Goal: Task Accomplishment & Management: Use online tool/utility

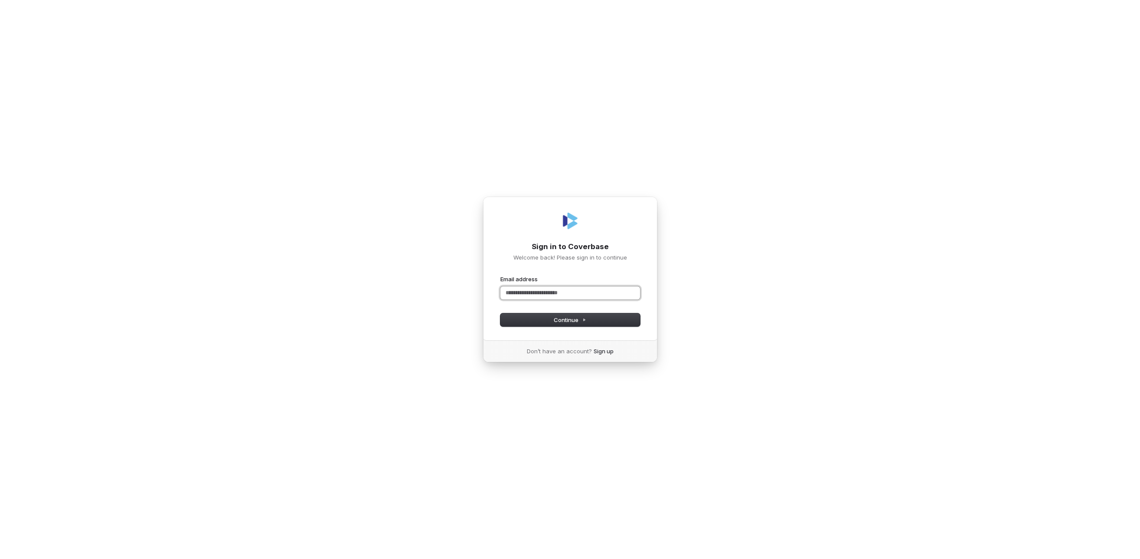
click at [579, 297] on input "Email address" at bounding box center [571, 293] width 140 height 13
click at [501, 275] on button "submit" at bounding box center [501, 275] width 0 height 0
type input "**********"
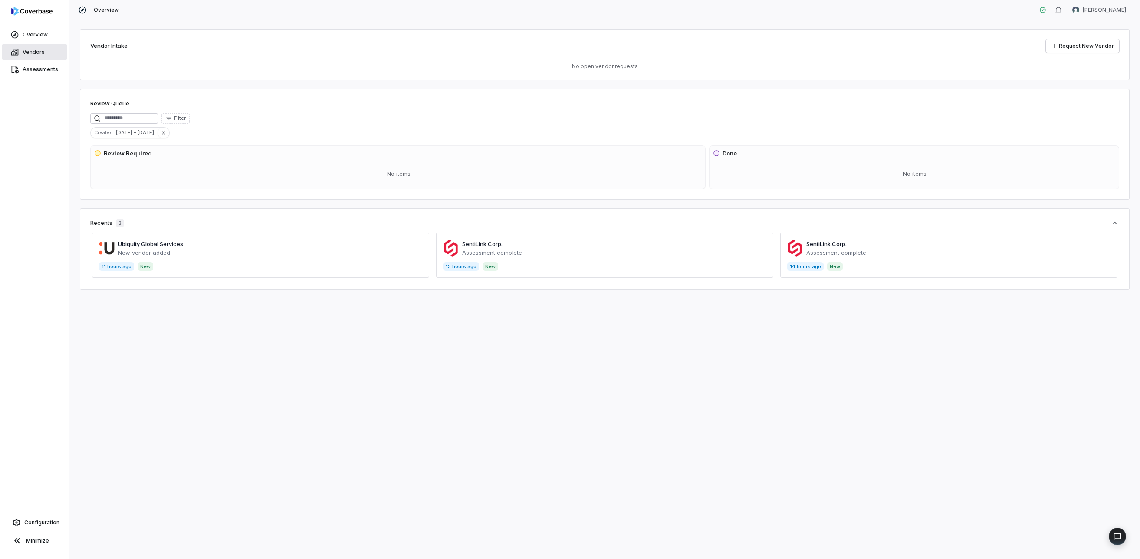
click at [29, 53] on span "Vendors" at bounding box center [34, 52] width 22 height 7
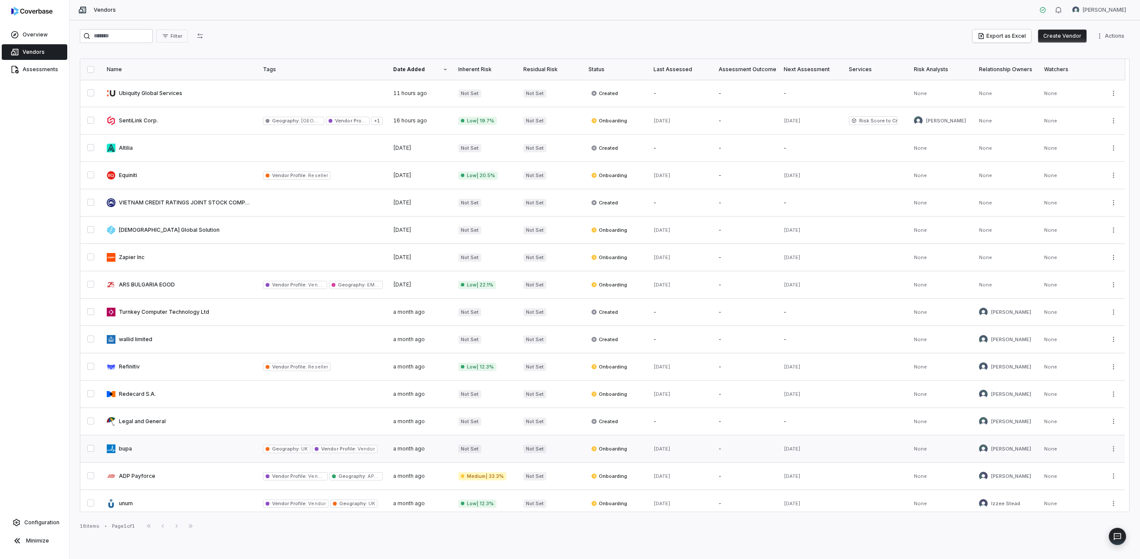
scroll to position [60, 0]
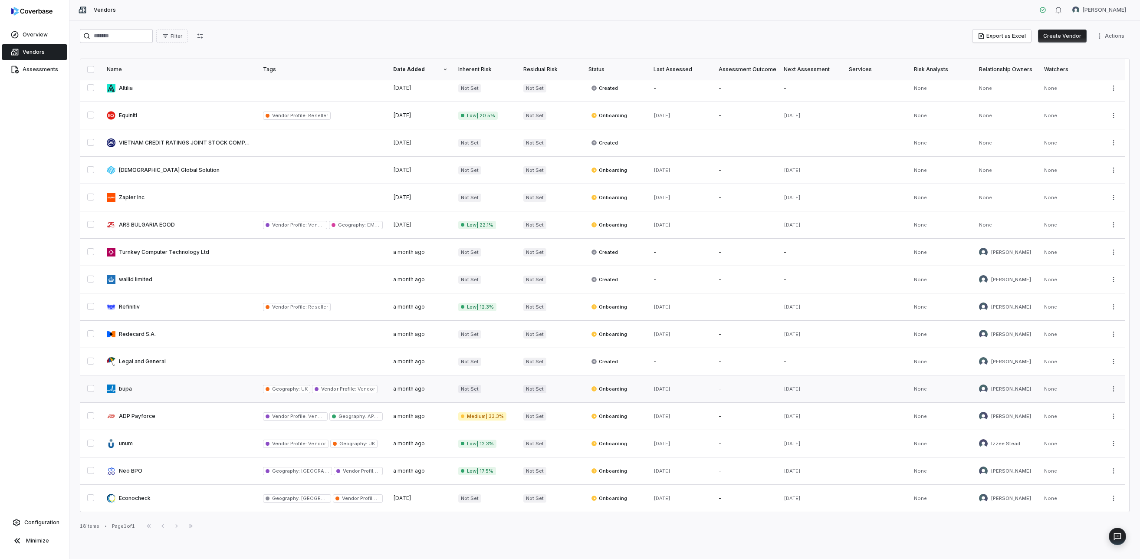
click at [142, 383] on link at bounding box center [180, 389] width 156 height 27
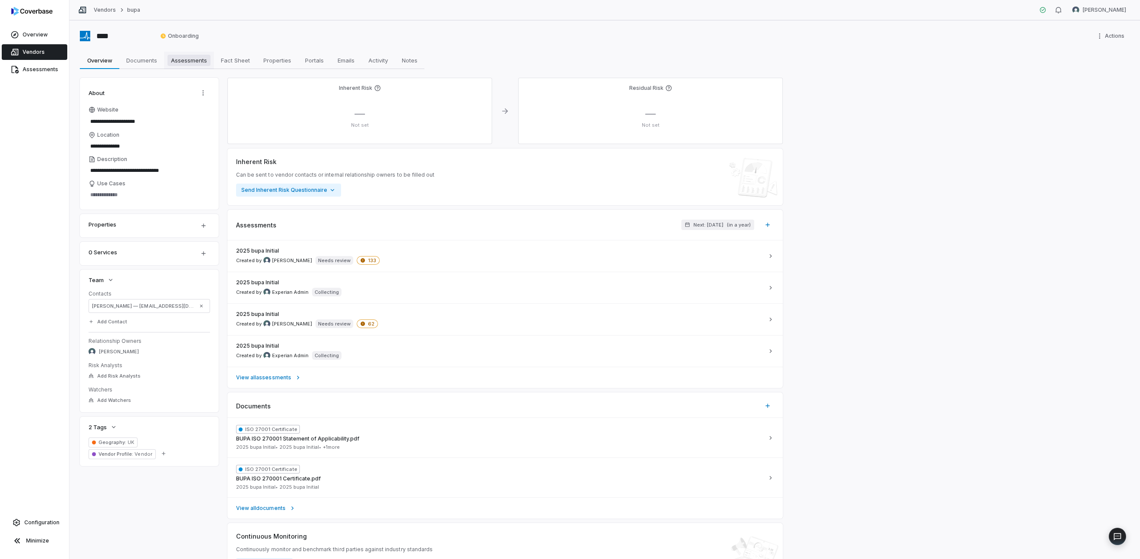
click at [178, 60] on span "Assessments" at bounding box center [189, 60] width 43 height 11
type textarea "*"
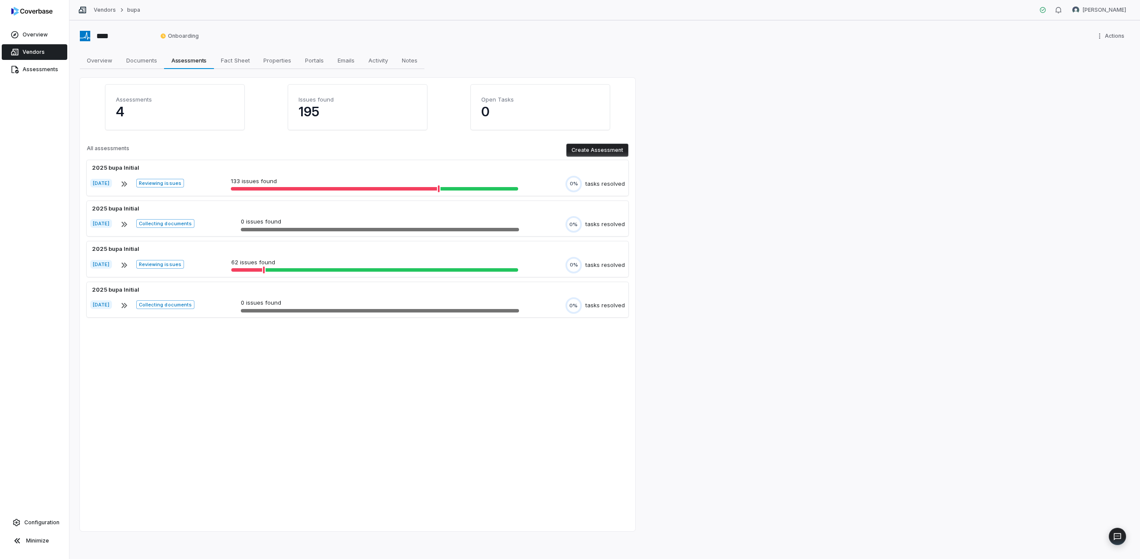
click at [585, 150] on button "Create Assessment" at bounding box center [598, 150] width 62 height 13
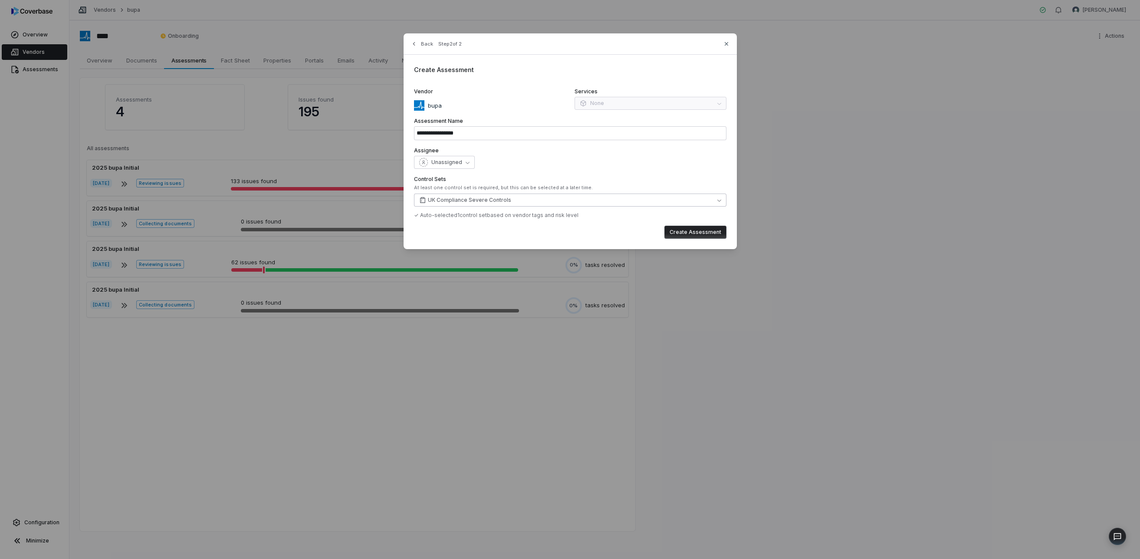
click at [505, 196] on button "UK Compliance Severe Controls" at bounding box center [570, 200] width 313 height 13
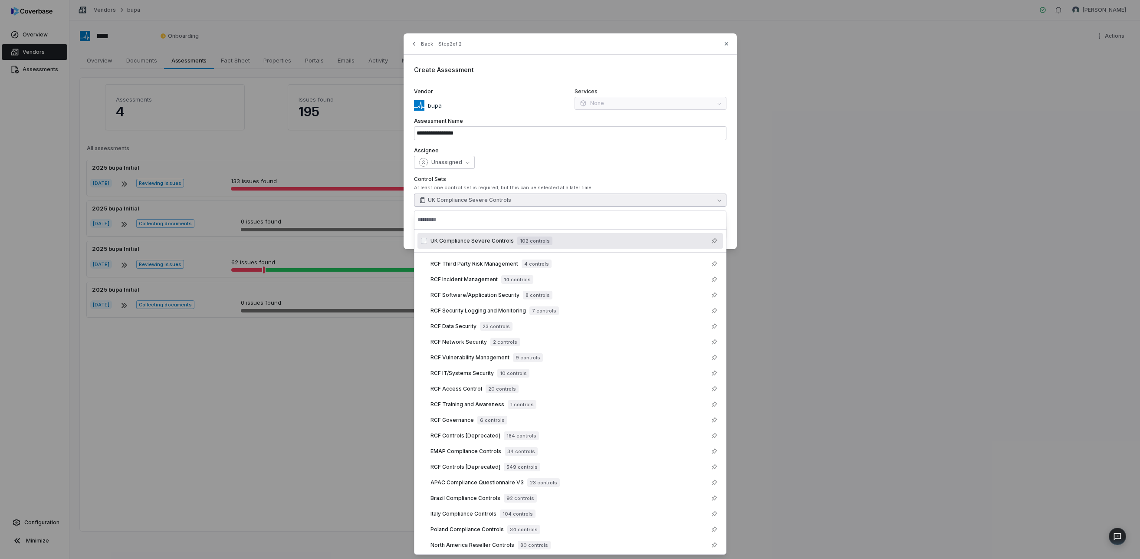
click at [534, 235] on div "UK Compliance Severe Controls 102 controls" at bounding box center [571, 241] width 306 height 16
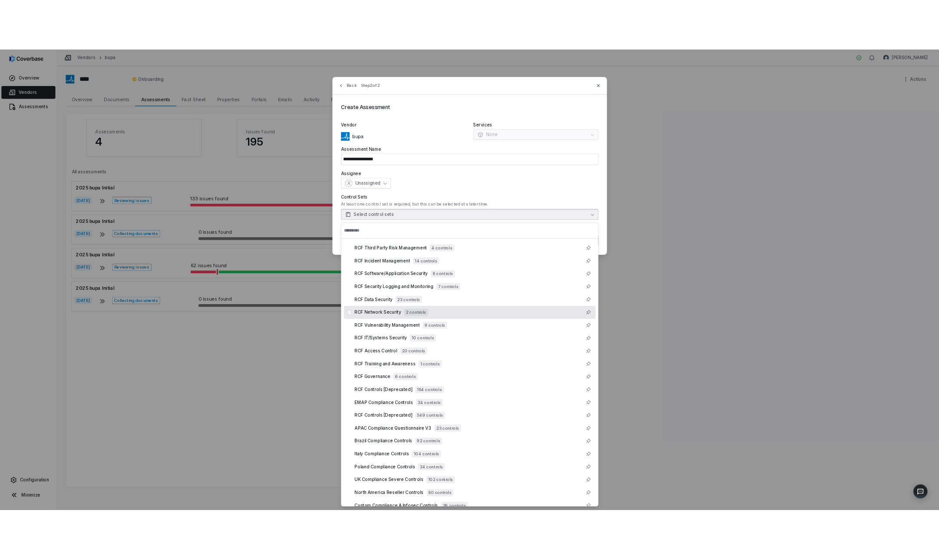
scroll to position [10, 0]
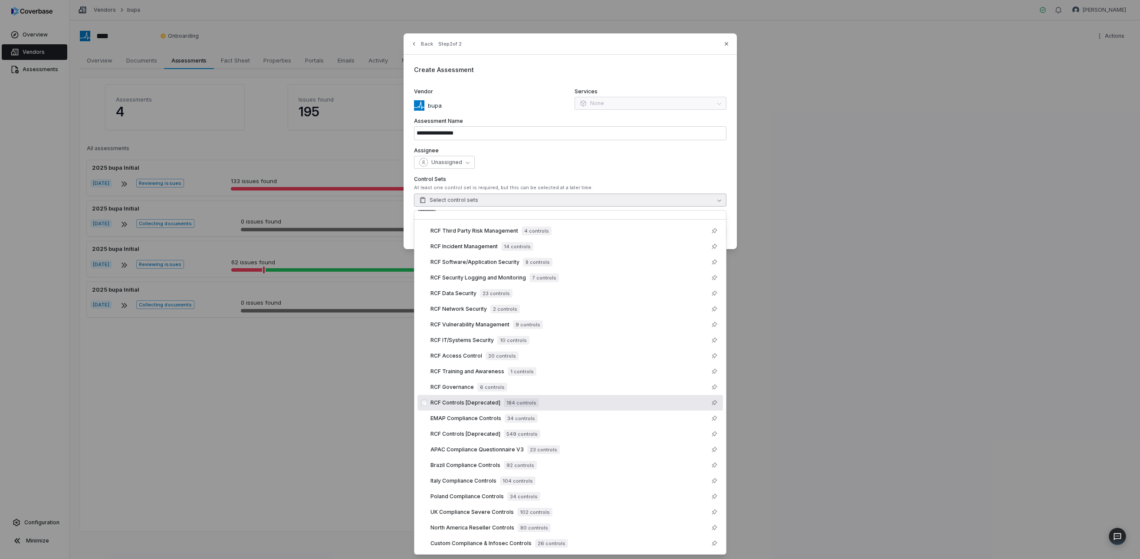
click at [523, 405] on span "184 controls" at bounding box center [521, 403] width 35 height 9
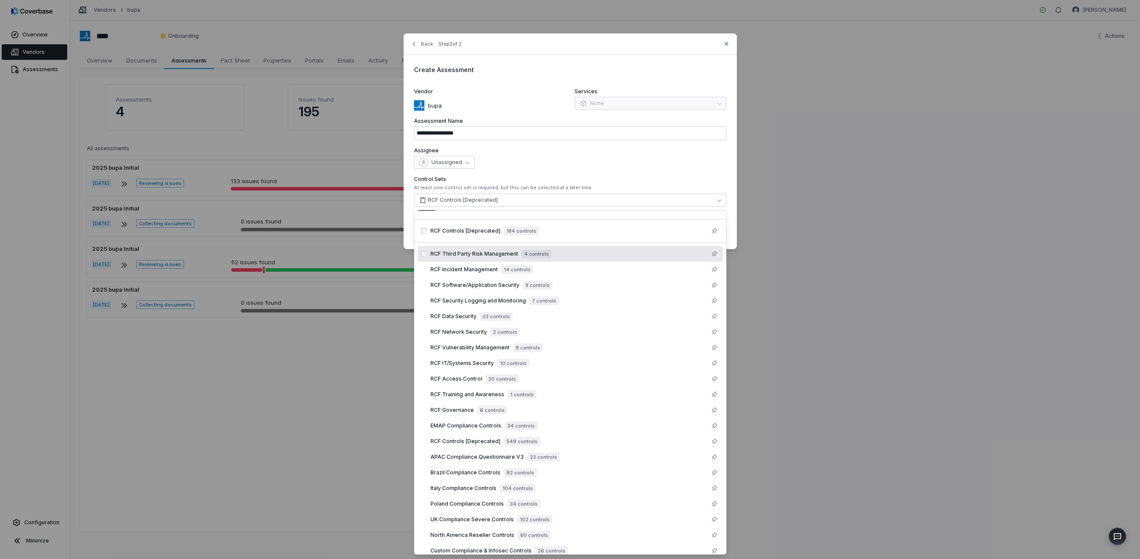
click at [736, 225] on div "**********" at bounding box center [570, 141] width 333 height 216
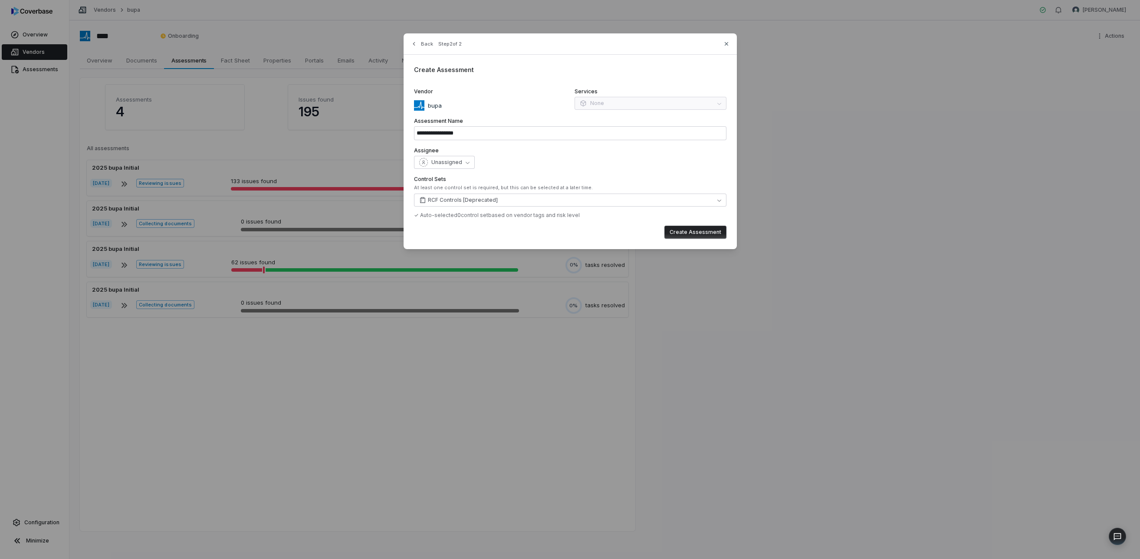
click at [695, 230] on button "Create Assessment" at bounding box center [696, 232] width 62 height 13
type input "**********"
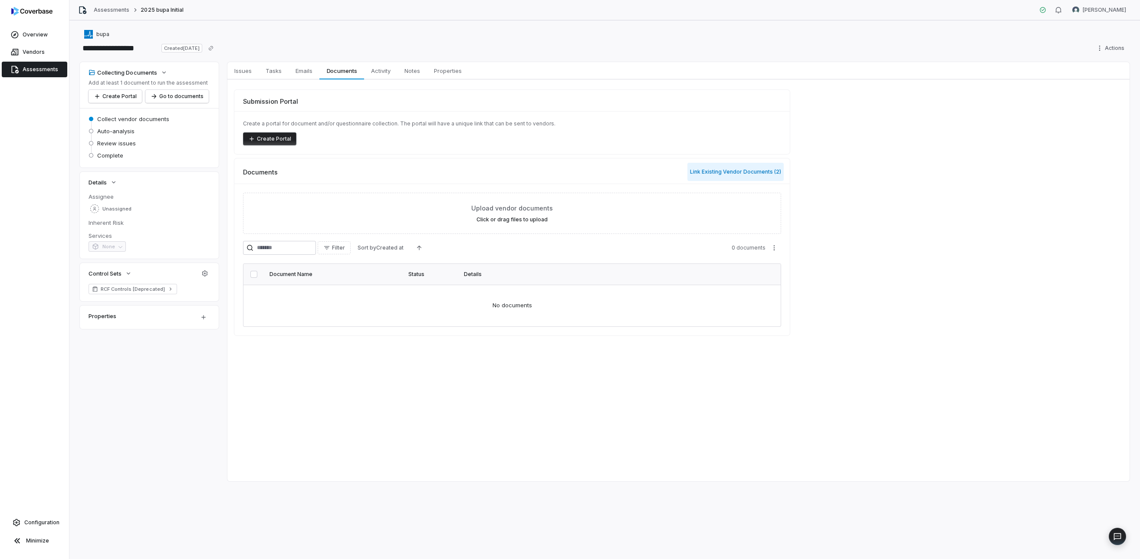
click at [715, 172] on button "Link Existing Vendor Documents ( 2 )" at bounding box center [736, 172] width 96 height 18
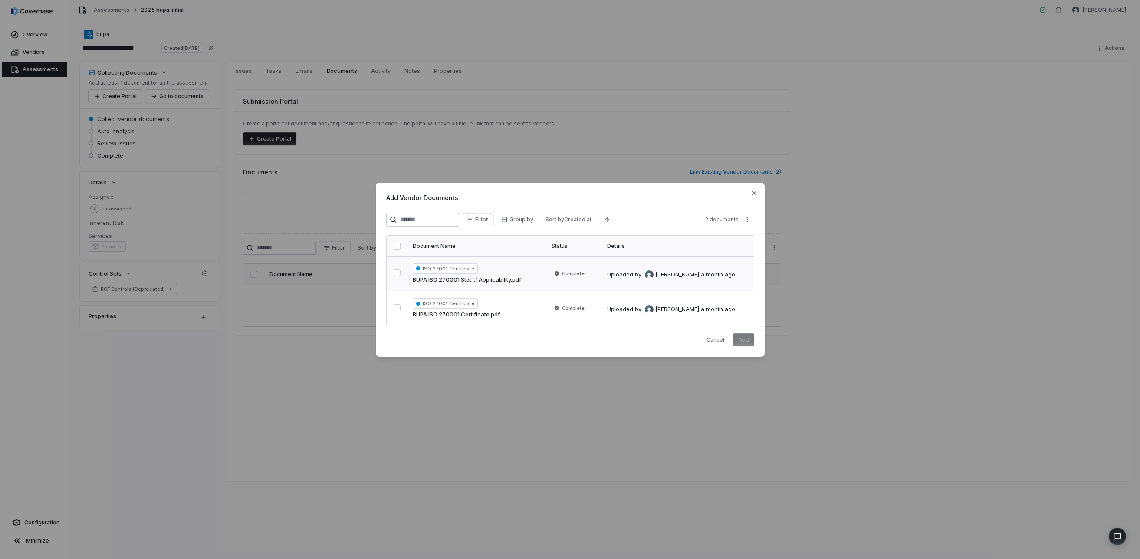
click at [527, 266] on div "ISO 27001 Certificate BUPA ISO 270001 Stat...f Applicability.pdf" at bounding box center [477, 274] width 128 height 21
click at [527, 309] on div "ISO 27001 Certificate BUPA ISO 270001 Certificate.pdf" at bounding box center [477, 308] width 128 height 21
click at [742, 343] on button "Add" at bounding box center [743, 339] width 21 height 13
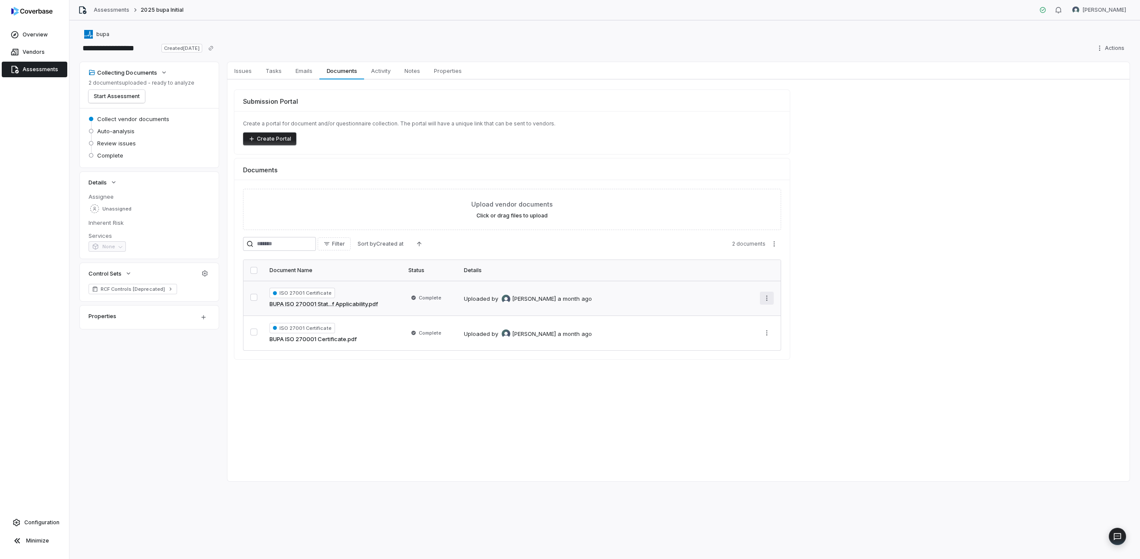
click at [770, 298] on html "**********" at bounding box center [570, 279] width 1140 height 559
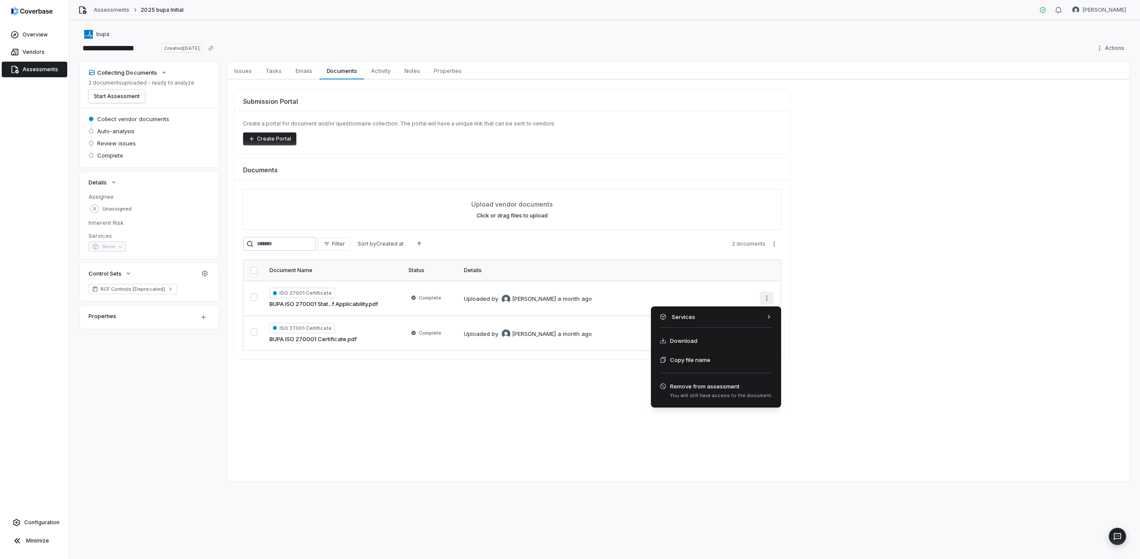
click at [838, 254] on html "**********" at bounding box center [570, 279] width 1140 height 559
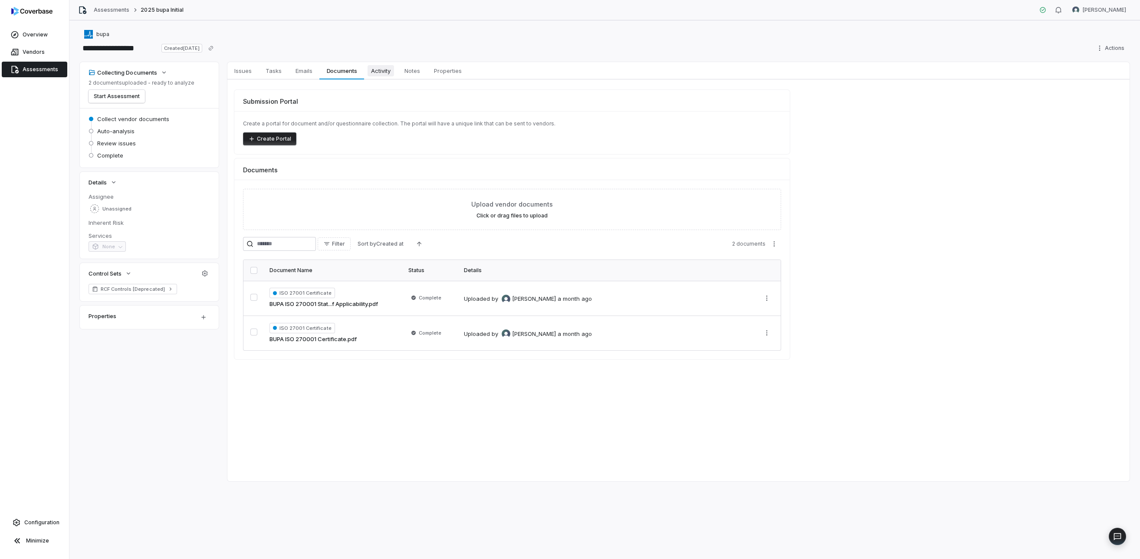
click at [392, 68] on span "Activity" at bounding box center [381, 70] width 26 height 11
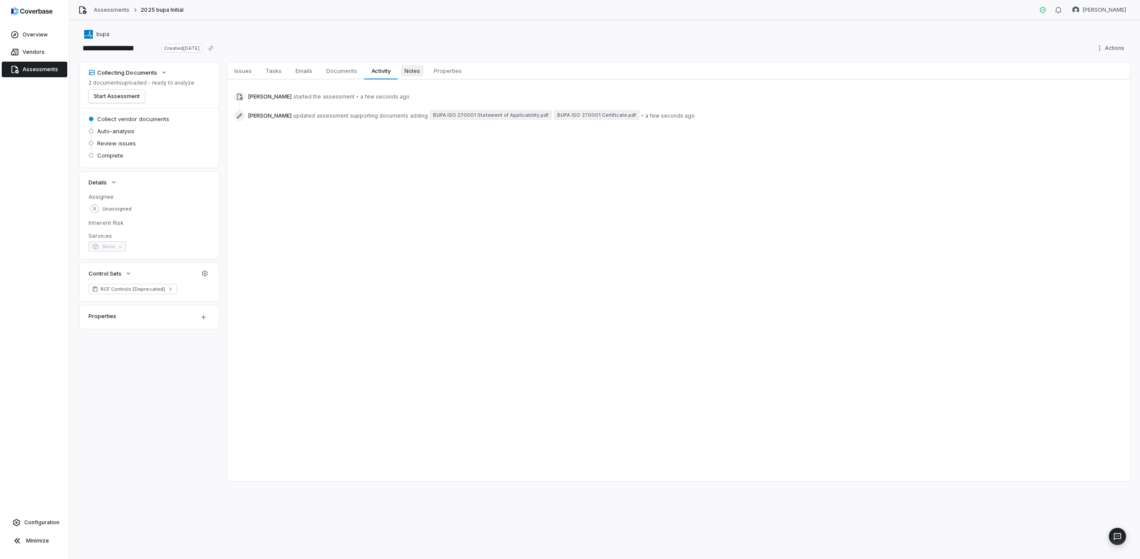
click at [419, 72] on span "Notes" at bounding box center [412, 70] width 23 height 11
click at [119, 207] on span "Unassigned" at bounding box center [116, 209] width 29 height 7
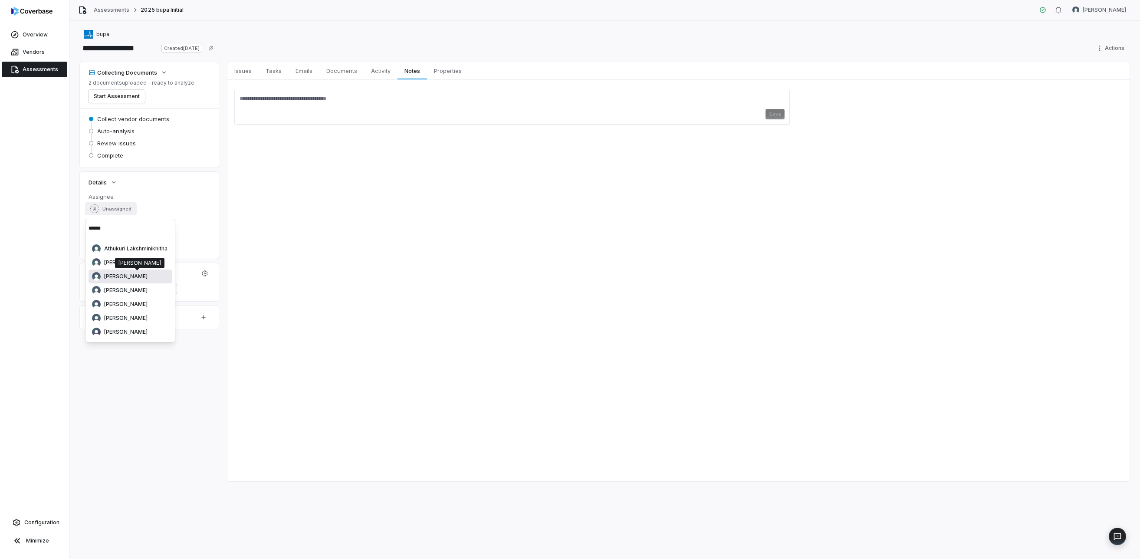
type input "******"
click at [138, 278] on span "[PERSON_NAME]" at bounding box center [125, 276] width 43 height 7
click at [246, 74] on span "Issues" at bounding box center [243, 70] width 24 height 11
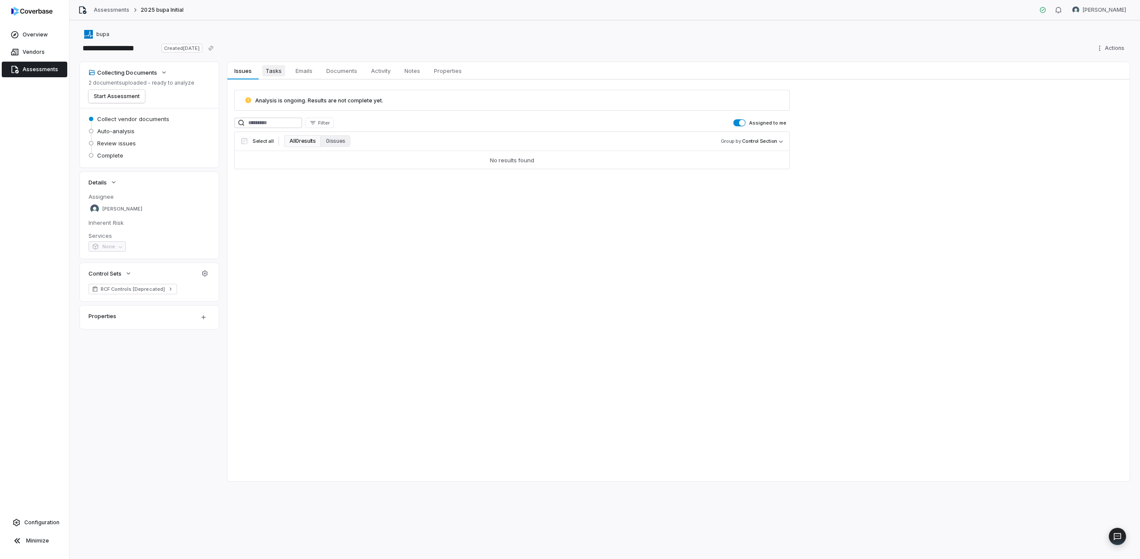
click at [260, 73] on link "Tasks Tasks" at bounding box center [274, 70] width 30 height 17
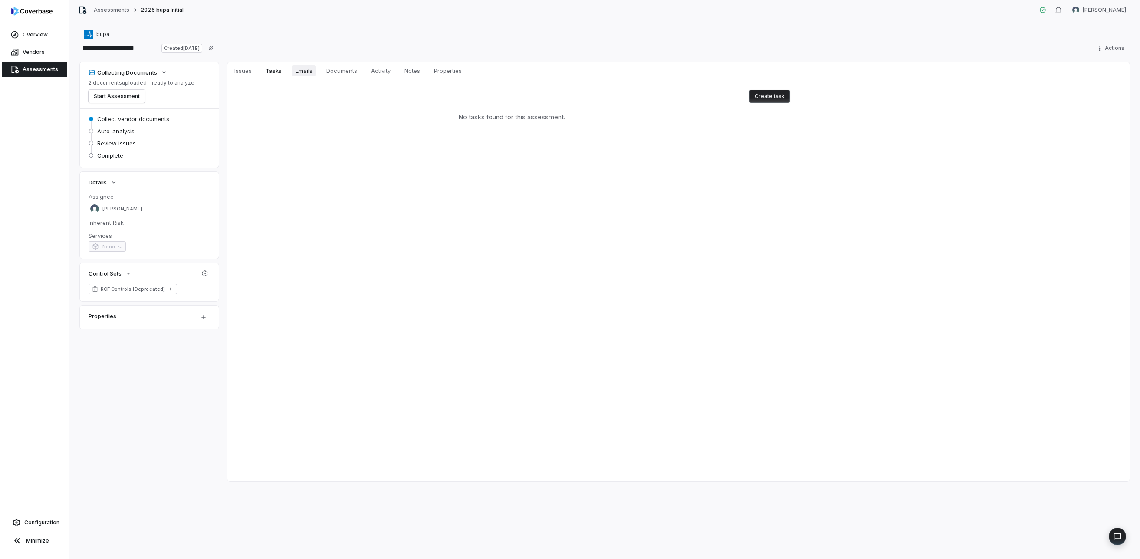
click at [296, 72] on span "Emails" at bounding box center [304, 70] width 24 height 11
click at [326, 67] on span "Documents" at bounding box center [342, 70] width 38 height 11
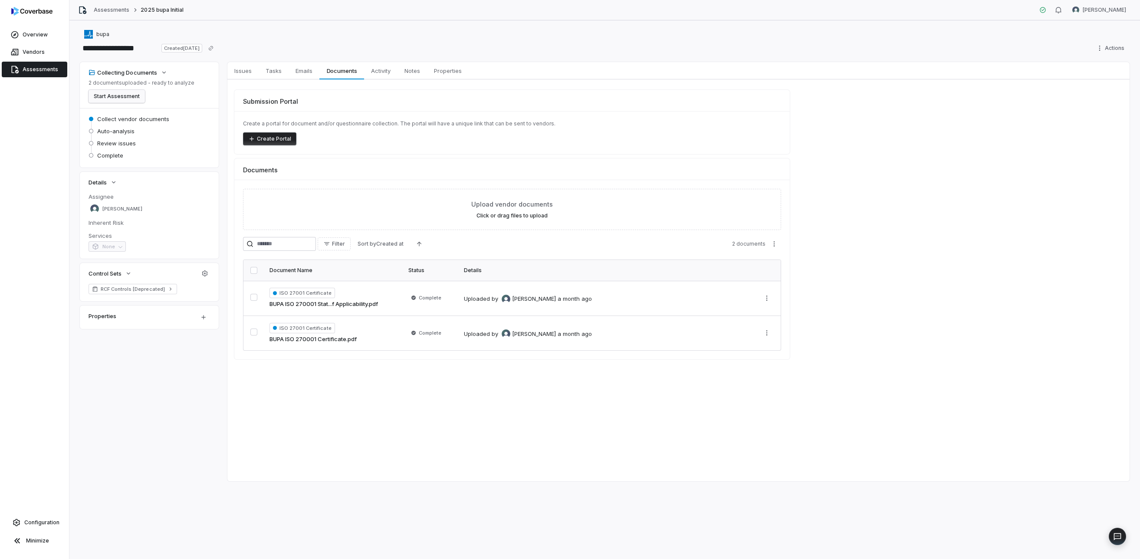
click at [133, 92] on button "Start Assessment" at bounding box center [117, 96] width 56 height 13
click at [378, 70] on span "Activity" at bounding box center [381, 70] width 26 height 11
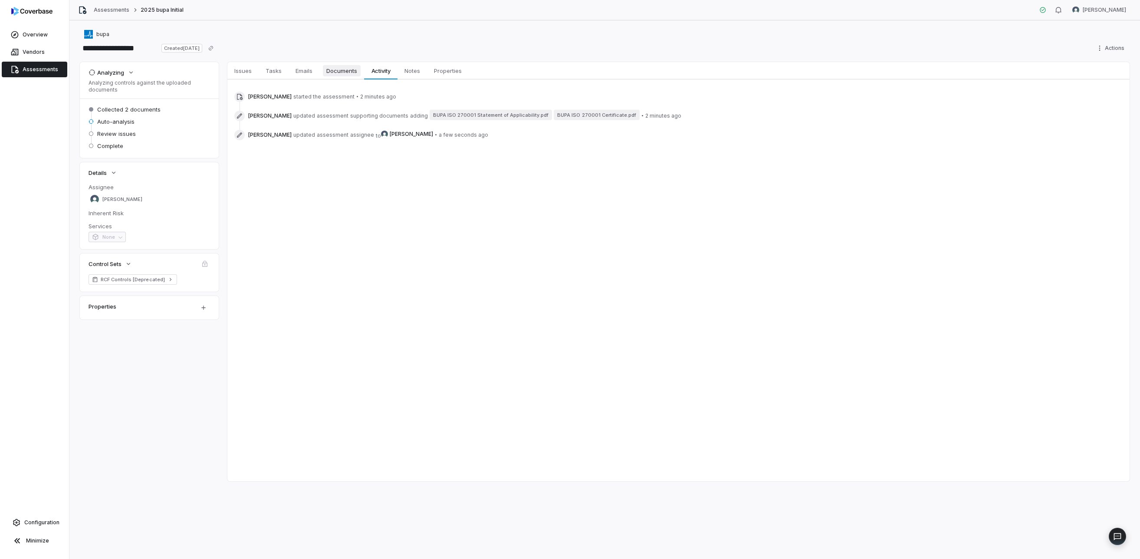
click at [343, 74] on span "Documents" at bounding box center [342, 70] width 38 height 11
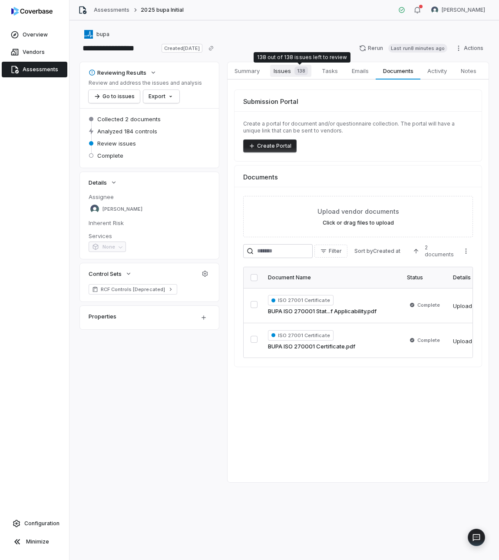
click at [297, 70] on span "138" at bounding box center [300, 70] width 13 height 9
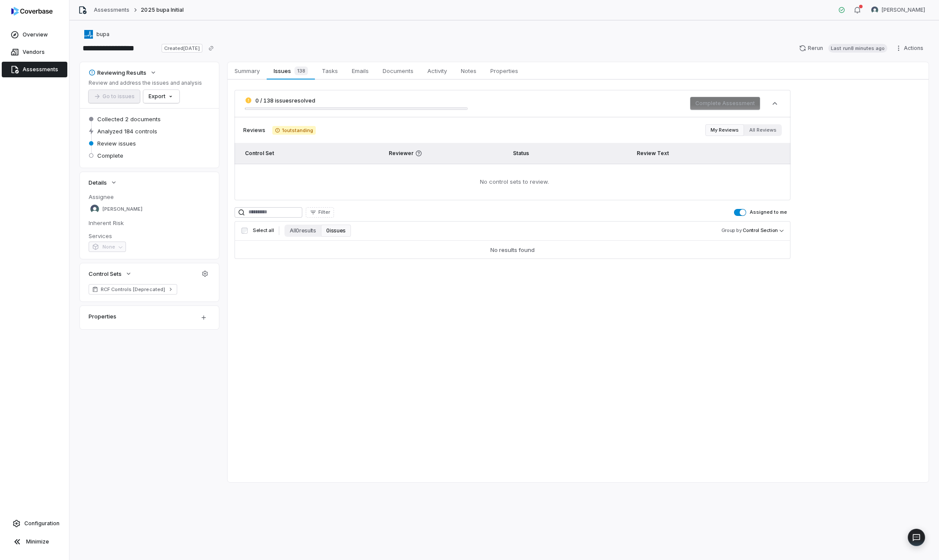
click at [296, 101] on span "0 / 138 issues resolved" at bounding box center [285, 100] width 60 height 7
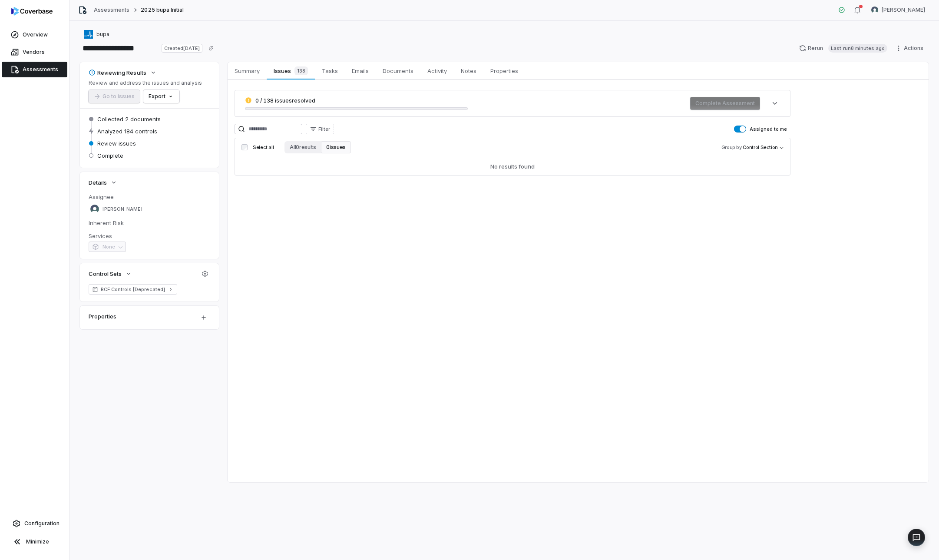
click at [296, 101] on span "0 / 138 issues resolved" at bounding box center [285, 100] width 60 height 7
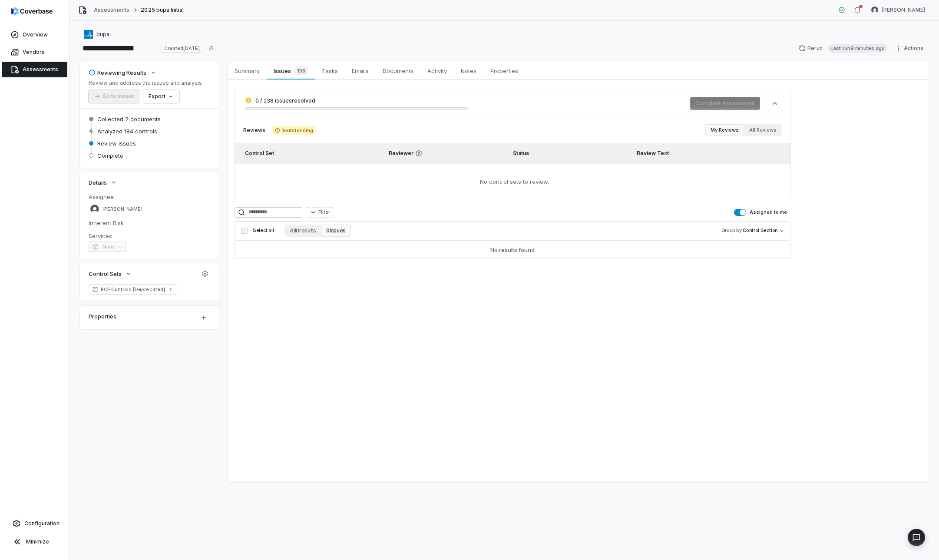
click at [407, 327] on div "Summary Summary Issues 138 Issues 138 Tasks Tasks Emails Emails Documents Docum…" at bounding box center [577, 272] width 701 height 420
click at [251, 65] on link "Summary Summary" at bounding box center [246, 70] width 39 height 17
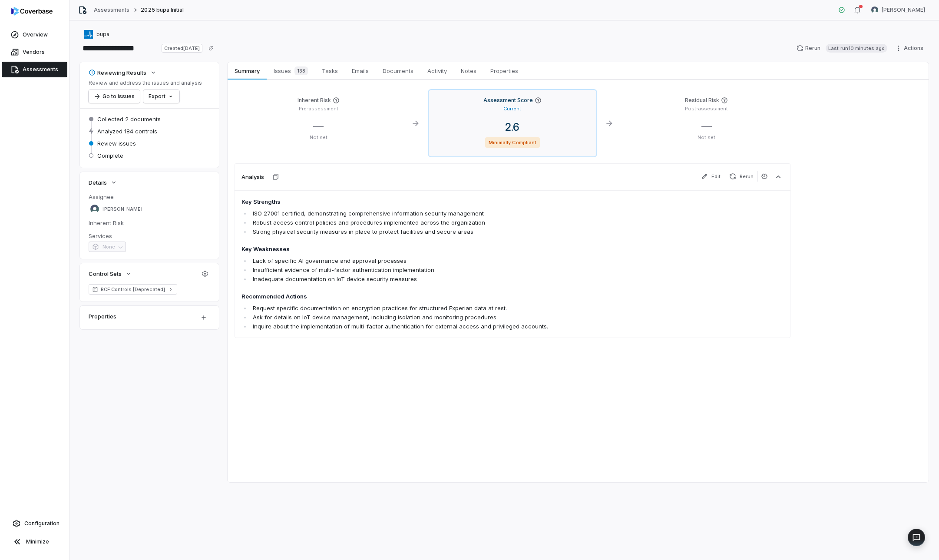
click at [518, 107] on p "Current" at bounding box center [512, 108] width 18 height 7
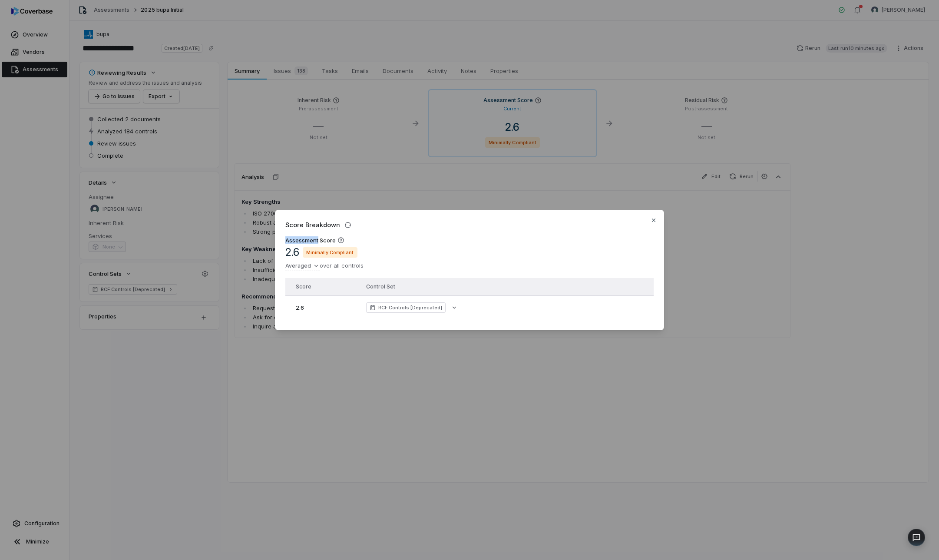
click at [518, 107] on div "Score Breakdown Assessment Score 2.6 Minimally Compliant Averaged over all cont…" at bounding box center [469, 280] width 939 height 560
click at [649, 220] on div "Score Breakdown" at bounding box center [469, 224] width 368 height 9
click at [537, 102] on div "Score Breakdown Assessment Score 2.6 Minimally Compliant Averaged over all cont…" at bounding box center [469, 280] width 939 height 560
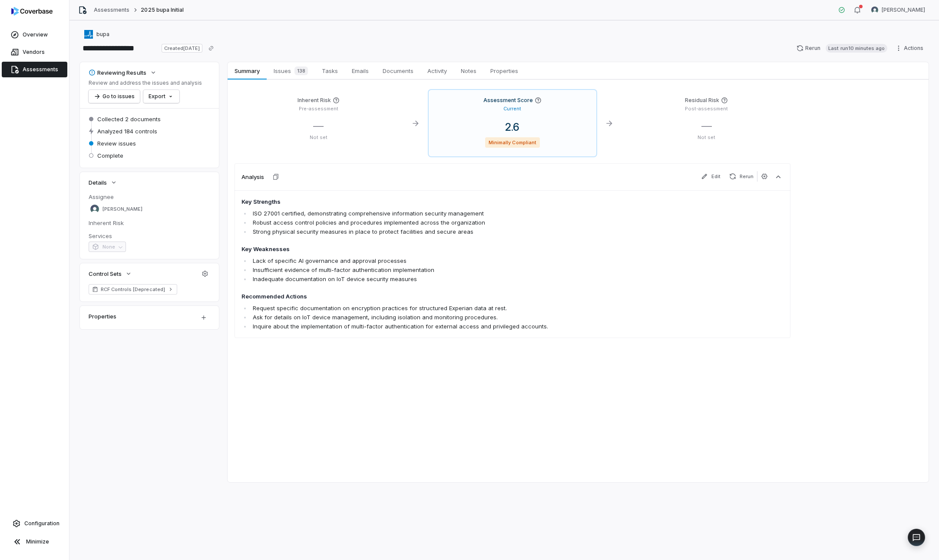
click at [537, 102] on icon at bounding box center [537, 100] width 7 height 7
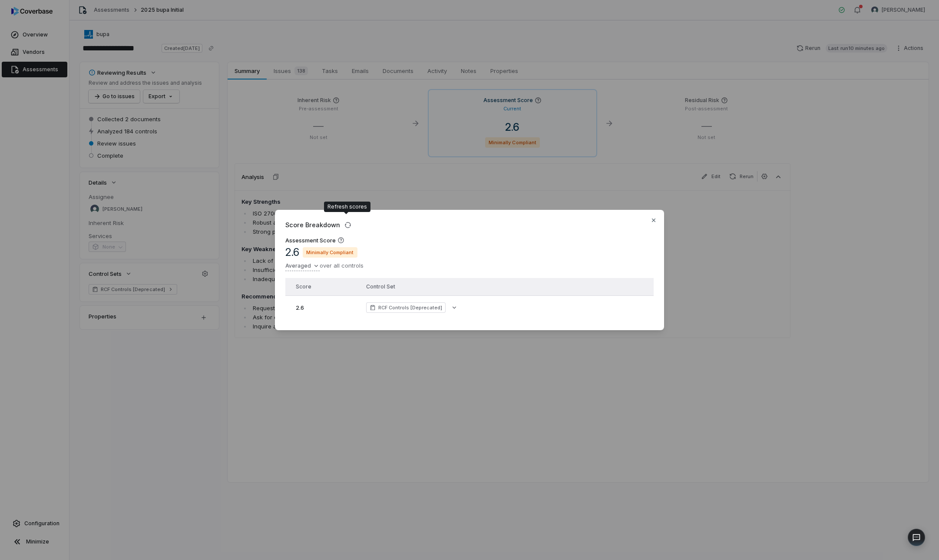
click at [307, 261] on div "Score Breakdown Assessment Score 2.6 Minimally Compliant Averaged over all cont…" at bounding box center [469, 280] width 939 height 168
click at [314, 280] on div "Sum" at bounding box center [319, 281] width 61 height 14
click at [310, 265] on div "Score Breakdown Assessment Score 475.0 Summed over all controls Score Control S…" at bounding box center [469, 280] width 939 height 168
click at [316, 308] on div "Percent" at bounding box center [327, 309] width 76 height 14
click at [304, 266] on div "Score Breakdown Assessment Score 64.5 % Minimally Compliant Percent of controls…" at bounding box center [469, 280] width 939 height 168
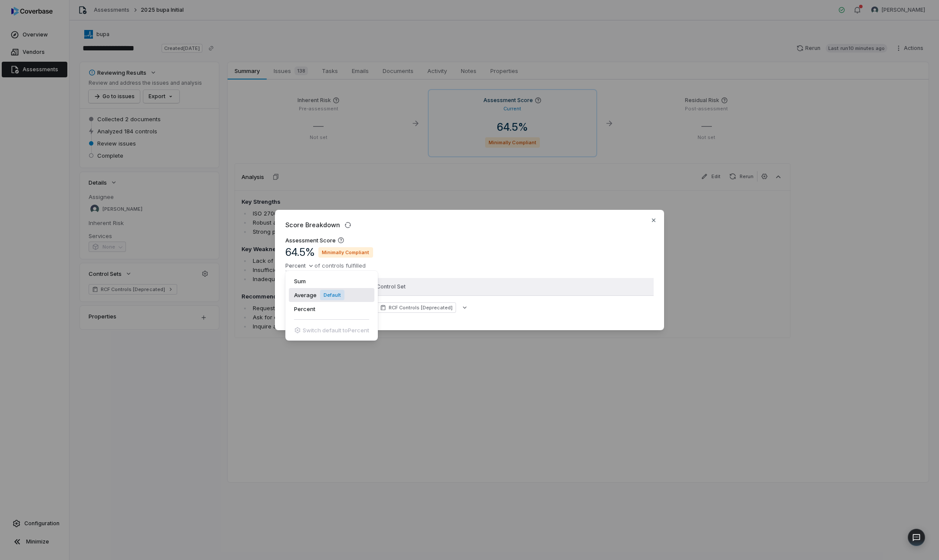
click at [311, 295] on div "Average Default" at bounding box center [332, 295] width 86 height 14
click at [653, 217] on icon "button" at bounding box center [653, 220] width 7 height 7
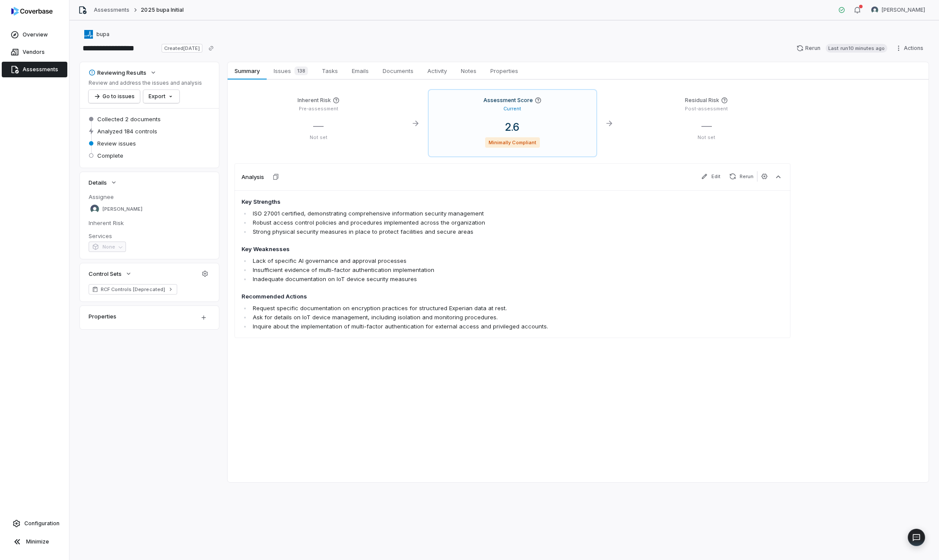
click at [721, 99] on icon at bounding box center [724, 100] width 6 height 6
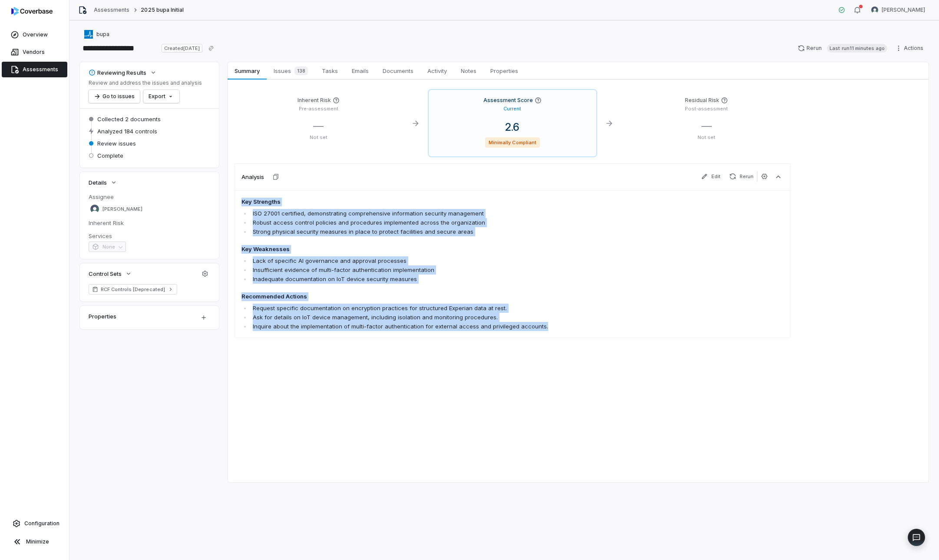
drag, startPoint x: 572, startPoint y: 322, endPoint x: 242, endPoint y: 200, distance: 351.3
click at [242, 200] on span "Key Strengths ISO 27001 certified, demonstrating comprehensive information secu…" at bounding box center [457, 264] width 433 height 133
copy span "Key Strengths ISO 27001 certified, demonstrating comprehensive information secu…"
click at [270, 179] on button "button" at bounding box center [276, 177] width 20 height 20
click at [534, 100] on icon at bounding box center [537, 100] width 7 height 7
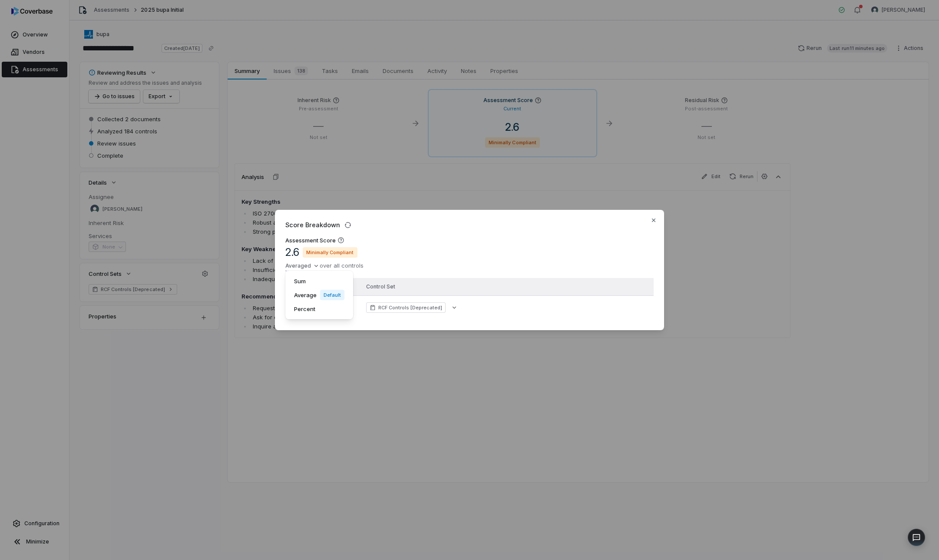
click at [294, 265] on div "Score Breakdown Assessment Score 2.6 Minimally Compliant Averaged over all cont…" at bounding box center [469, 280] width 939 height 168
click at [306, 279] on div "Sum" at bounding box center [319, 281] width 61 height 14
click at [306, 264] on div "Score Breakdown Assessment Score 475.0 Summed over all controls Score Control S…" at bounding box center [469, 280] width 939 height 168
click at [310, 308] on div "Percent" at bounding box center [327, 309] width 76 height 14
click at [297, 264] on button "Percent" at bounding box center [299, 265] width 29 height 10
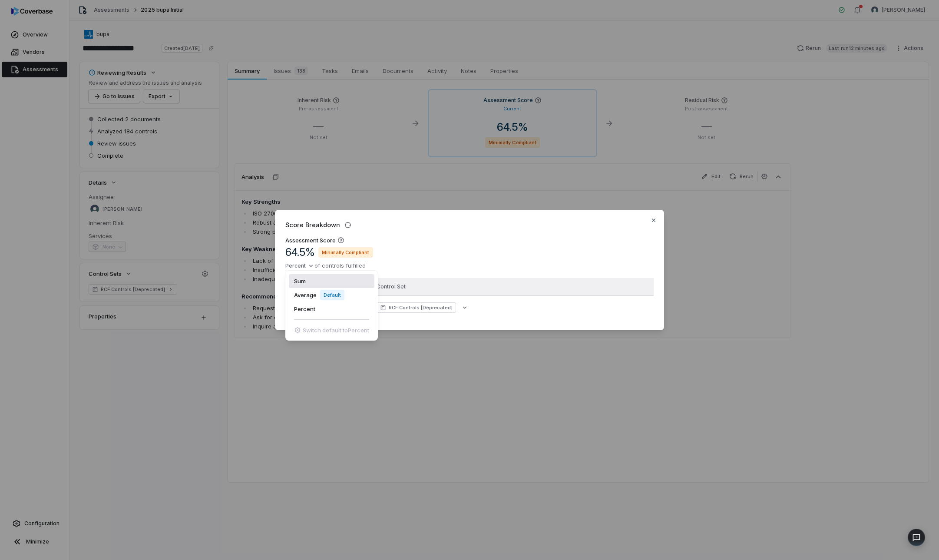
click at [312, 278] on div "Sum" at bounding box center [332, 281] width 86 height 14
click at [650, 382] on div "Score Breakdown Assessment Score 475.0 Summed over all controls Score Control S…" at bounding box center [469, 280] width 939 height 560
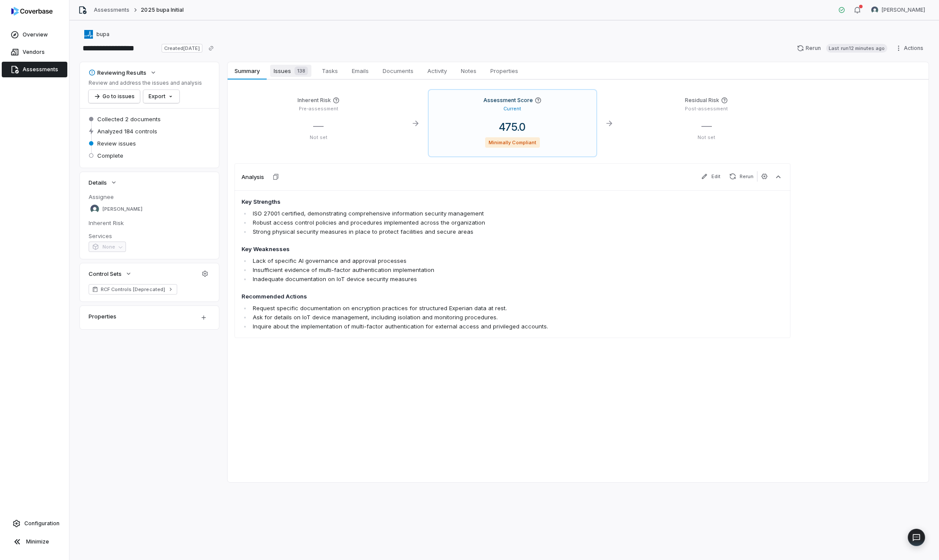
click at [290, 69] on span "Issues 138" at bounding box center [290, 71] width 41 height 12
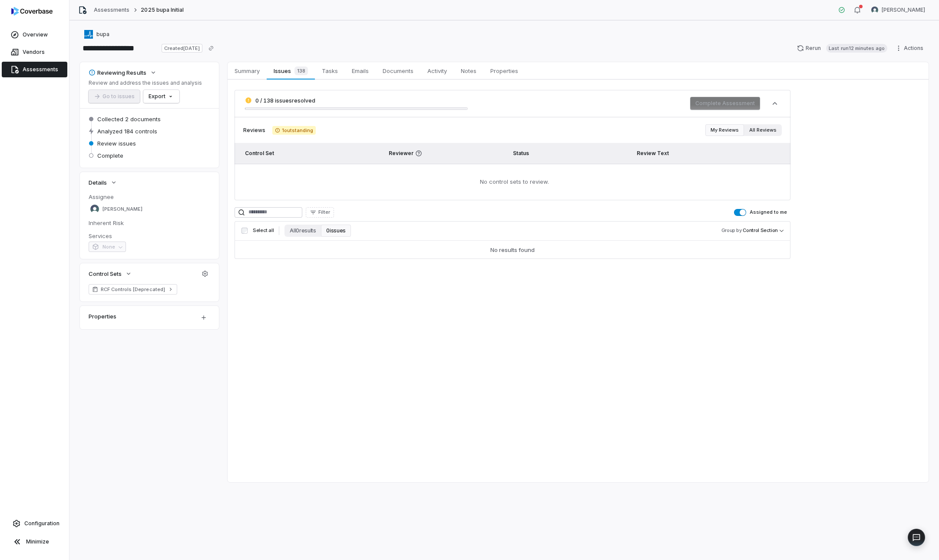
click at [751, 127] on button "All Reviews" at bounding box center [763, 130] width 38 height 12
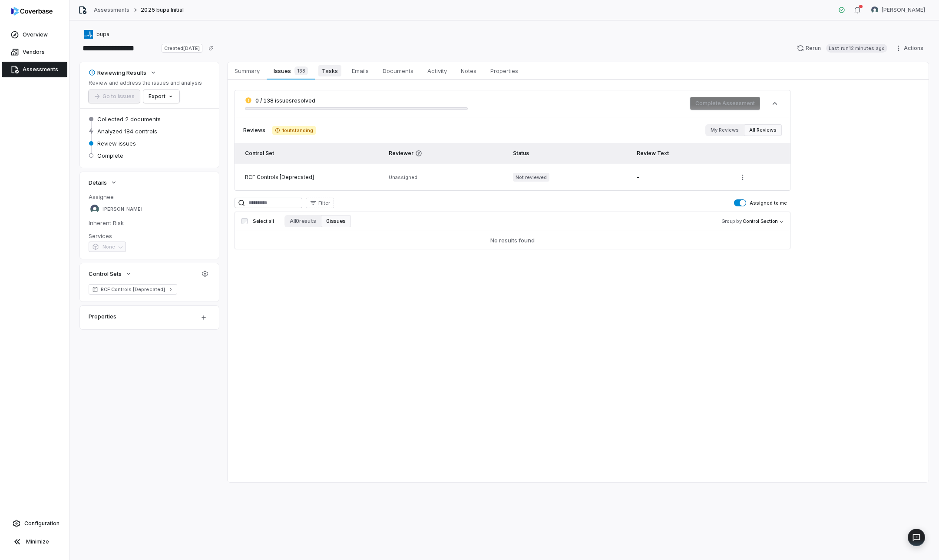
click at [329, 72] on span "Tasks" at bounding box center [329, 70] width 23 height 11
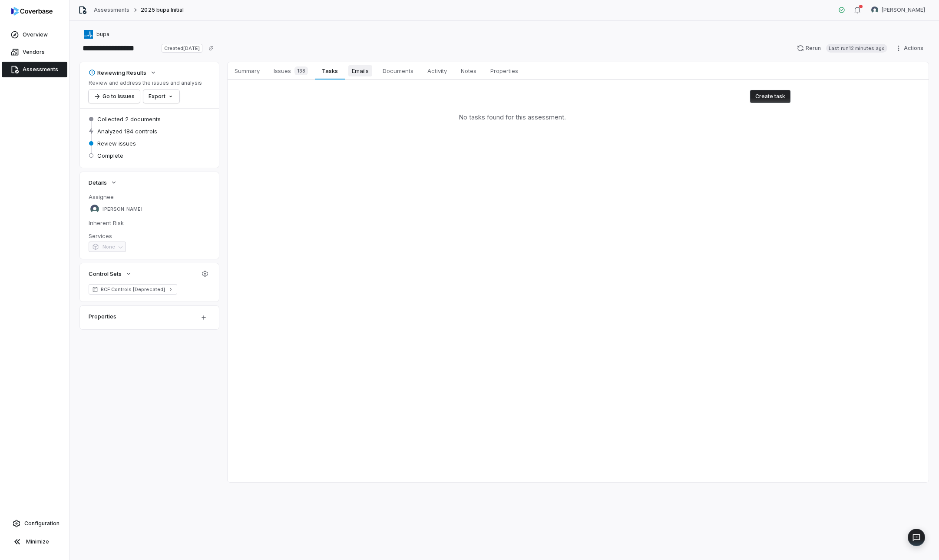
click at [361, 73] on span "Emails" at bounding box center [360, 70] width 24 height 11
click at [396, 76] on link "Documents Documents" at bounding box center [398, 70] width 45 height 17
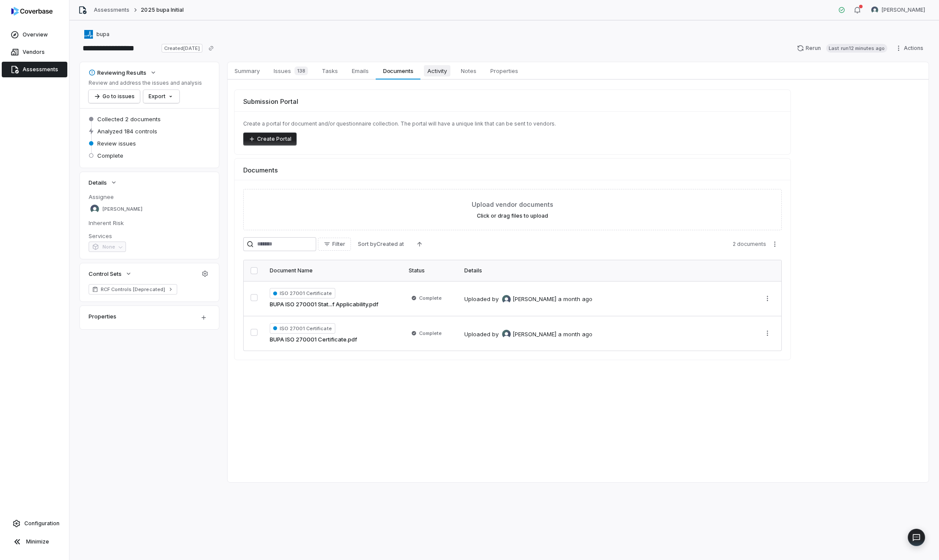
click at [436, 68] on span "Activity" at bounding box center [437, 70] width 26 height 11
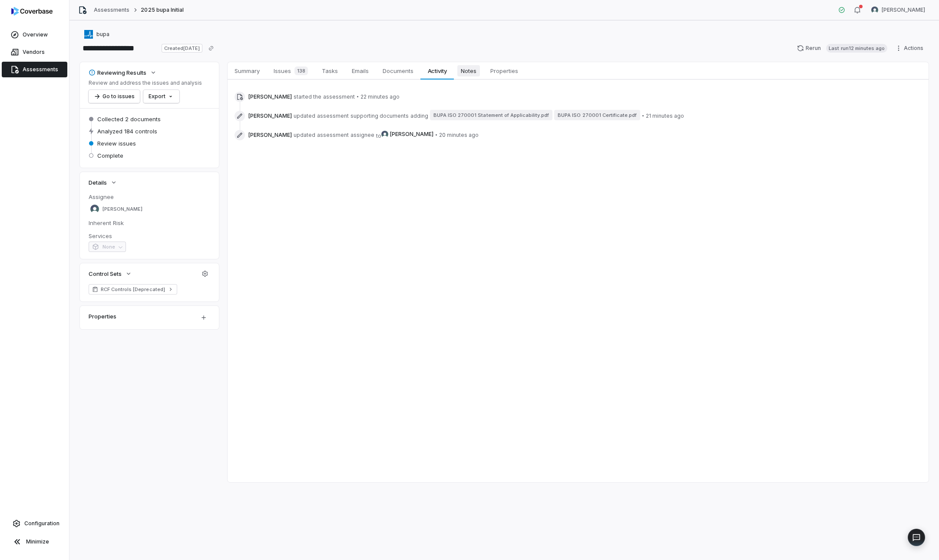
click at [473, 73] on span "Notes" at bounding box center [468, 70] width 23 height 11
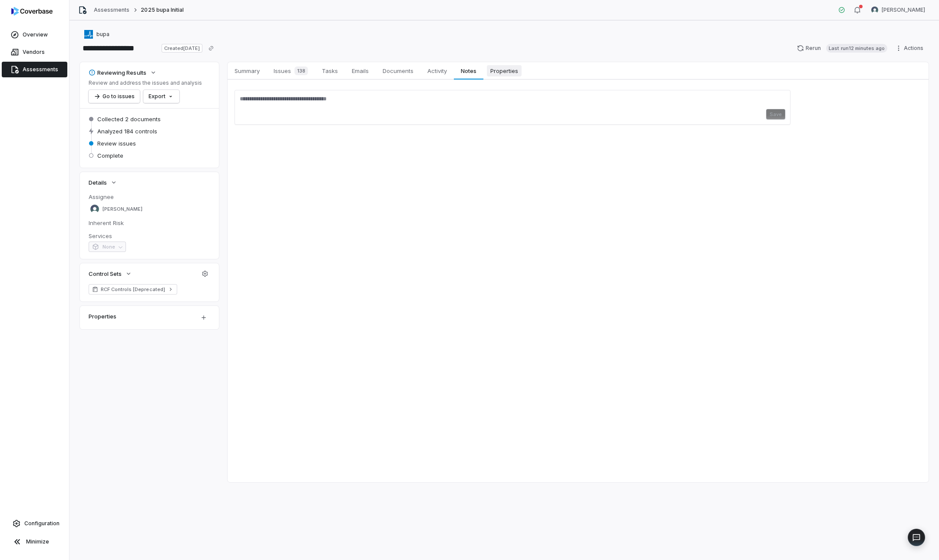
click at [506, 73] on span "Properties" at bounding box center [504, 70] width 35 height 11
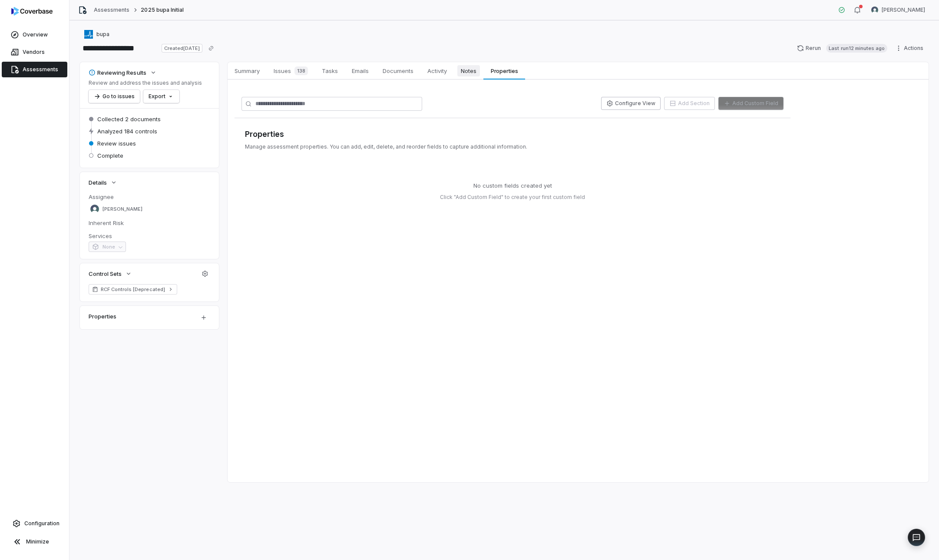
click at [465, 76] on span "Notes" at bounding box center [468, 70] width 23 height 11
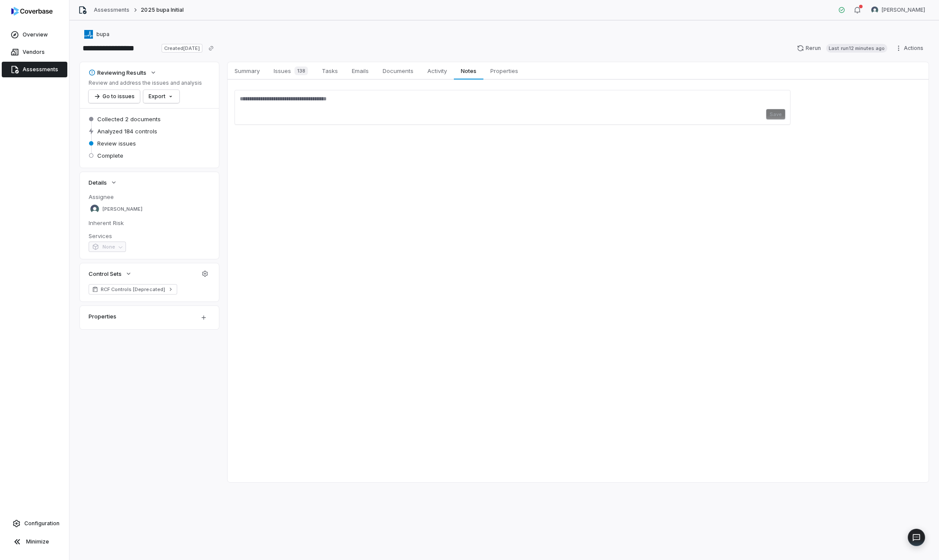
click at [314, 111] on div "Save" at bounding box center [512, 114] width 545 height 10
drag, startPoint x: 374, startPoint y: 108, endPoint x: 296, endPoint y: 94, distance: 79.4
click at [296, 94] on div "@[PERSON_NAME] ******** Save" at bounding box center [512, 107] width 556 height 35
type textarea "*"
click at [282, 180] on div "Summary Summary Issues 138 Issues 138 Tasks Tasks Emails Emails Documents Docum…" at bounding box center [577, 272] width 701 height 420
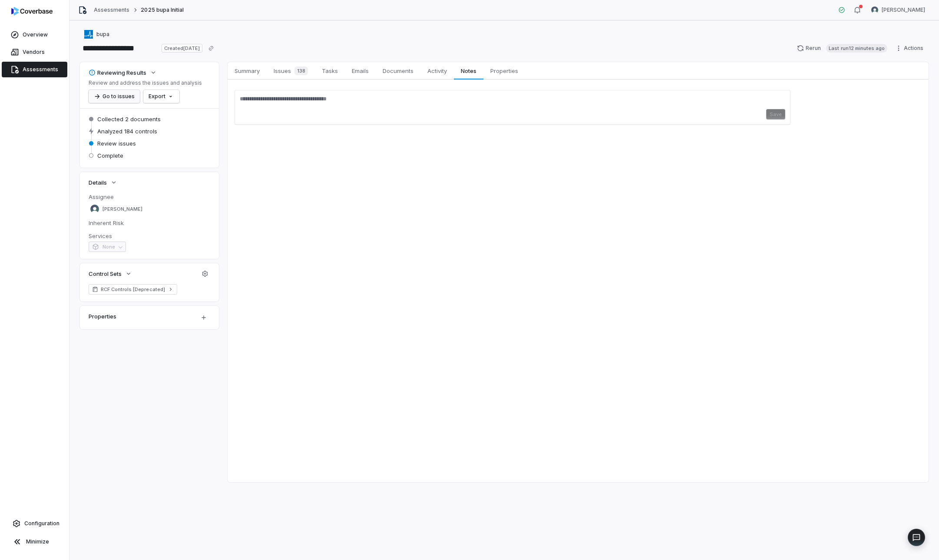
click at [109, 96] on button "Go to issues" at bounding box center [114, 96] width 51 height 13
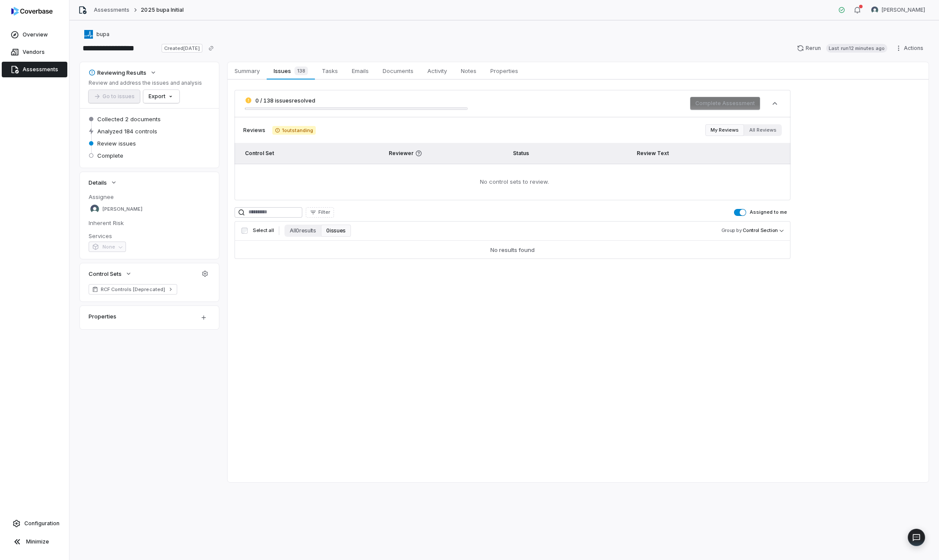
click at [265, 102] on span "0 / 138 issues resolved" at bounding box center [285, 100] width 60 height 7
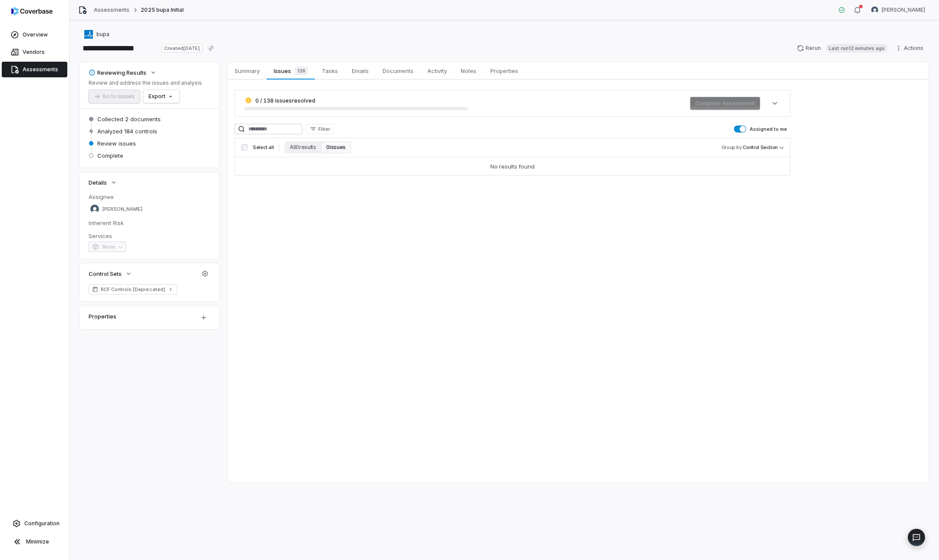
click at [265, 102] on span "0 / 138 issues resolved" at bounding box center [285, 100] width 60 height 7
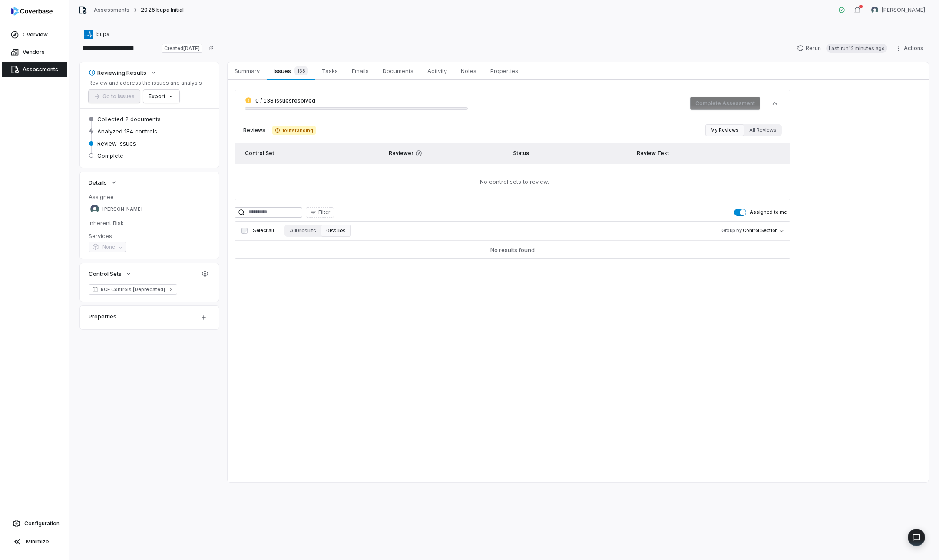
click at [292, 130] on span "1 outstanding" at bounding box center [293, 130] width 43 height 9
click at [255, 132] on span "Reviews" at bounding box center [254, 130] width 22 height 7
click at [44, 56] on link "Vendors" at bounding box center [35, 52] width 66 height 16
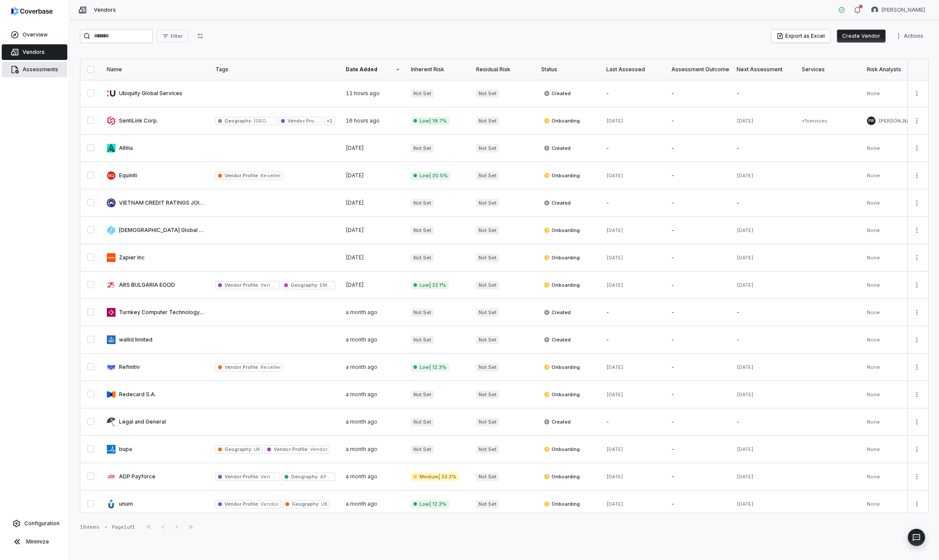
click at [46, 66] on link "Assessments" at bounding box center [35, 70] width 66 height 16
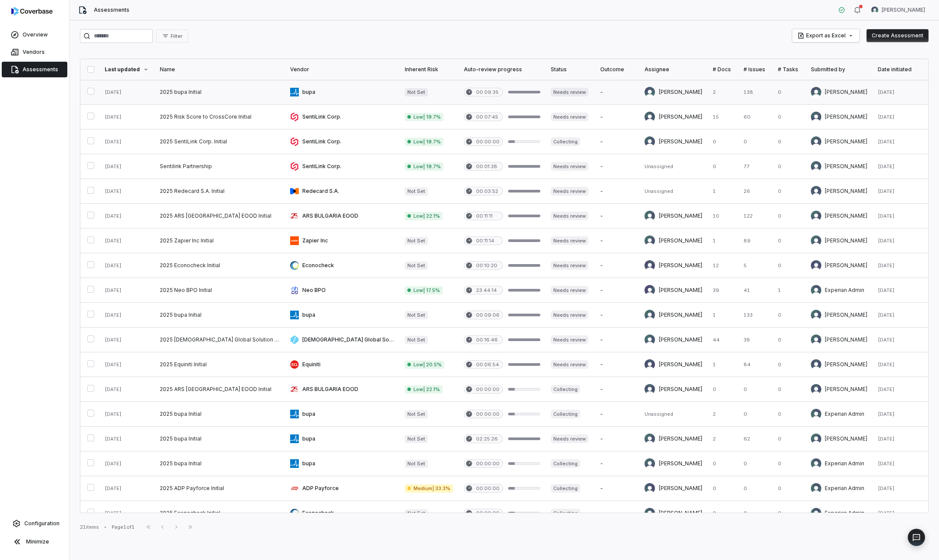
click at [202, 90] on link at bounding box center [220, 92] width 130 height 24
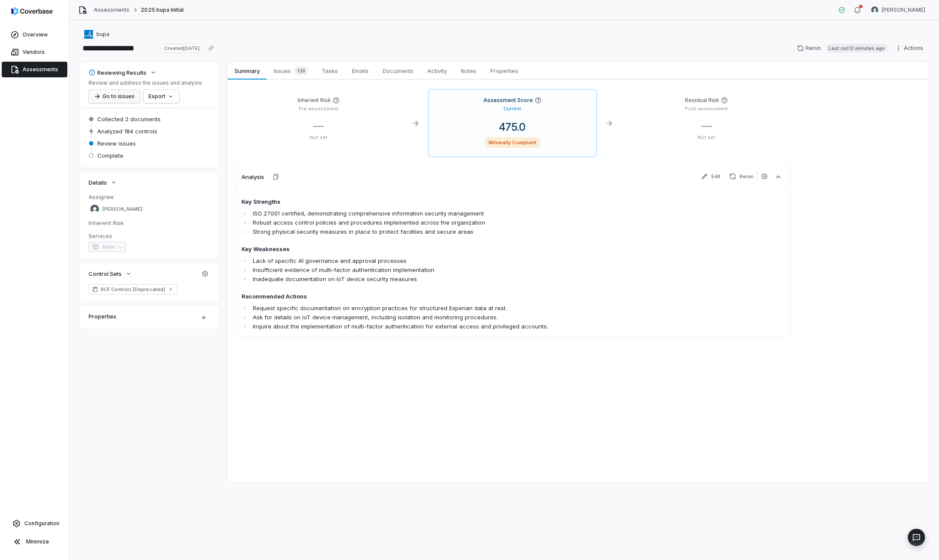
click at [122, 99] on button "Go to issues" at bounding box center [114, 96] width 51 height 13
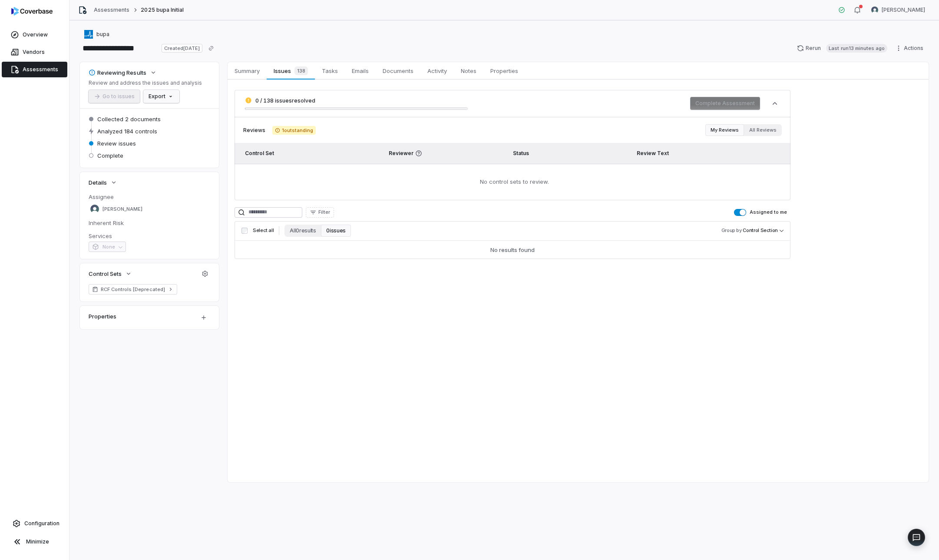
click at [161, 97] on html "**********" at bounding box center [469, 280] width 939 height 560
click at [172, 112] on div "Export as PDF" at bounding box center [175, 115] width 61 height 14
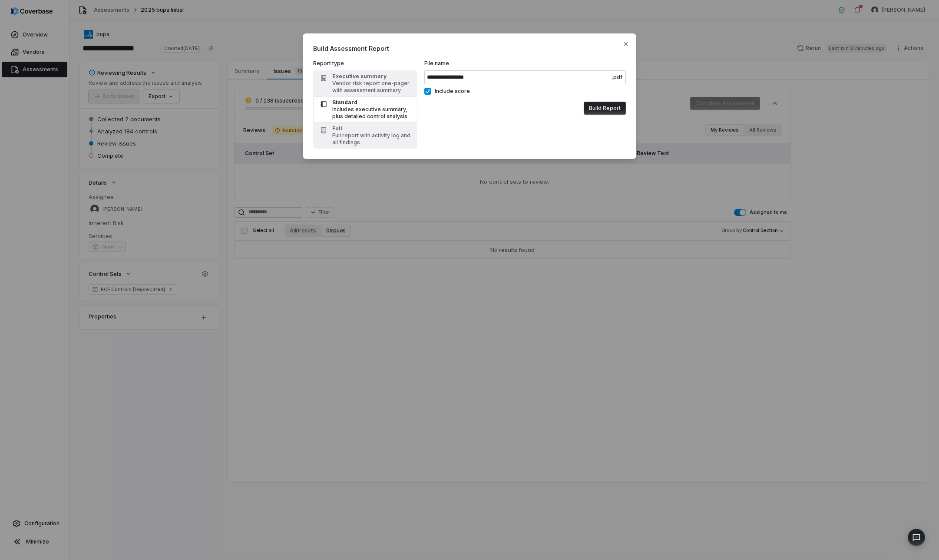
click at [601, 106] on button "Build Report" at bounding box center [604, 108] width 42 height 13
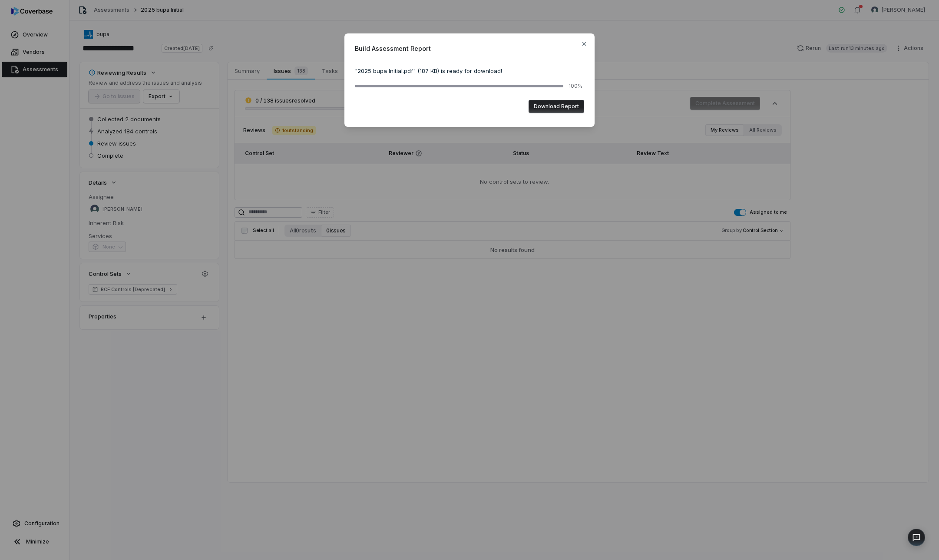
click at [560, 101] on button "Download Report" at bounding box center [556, 106] width 56 height 13
click at [583, 44] on icon "button" at bounding box center [583, 43] width 3 height 3
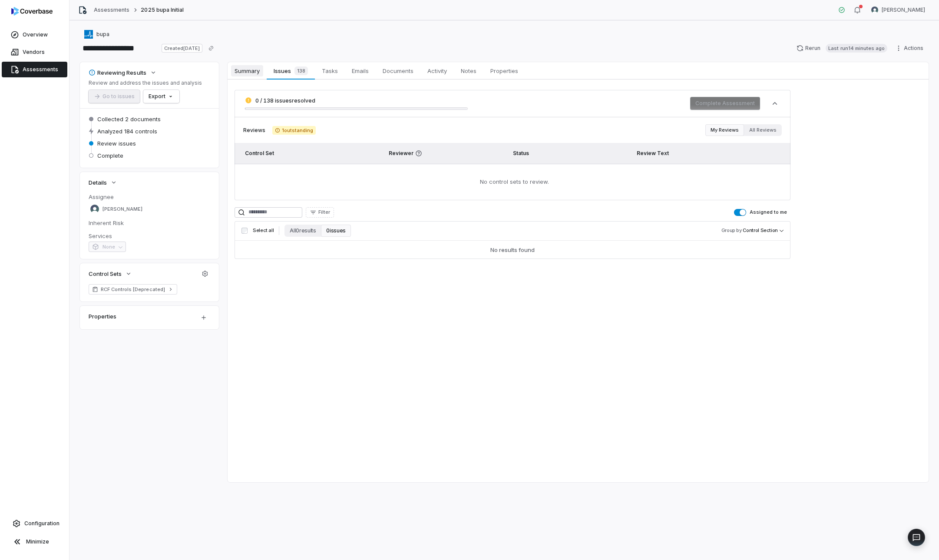
click at [253, 70] on span "Summary" at bounding box center [247, 70] width 32 height 11
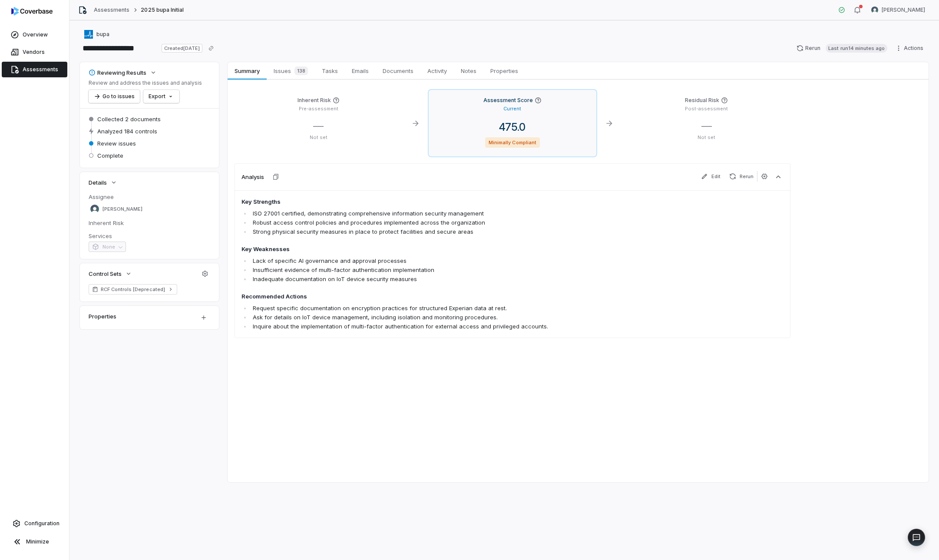
click at [520, 127] on span "475.0" at bounding box center [512, 127] width 40 height 13
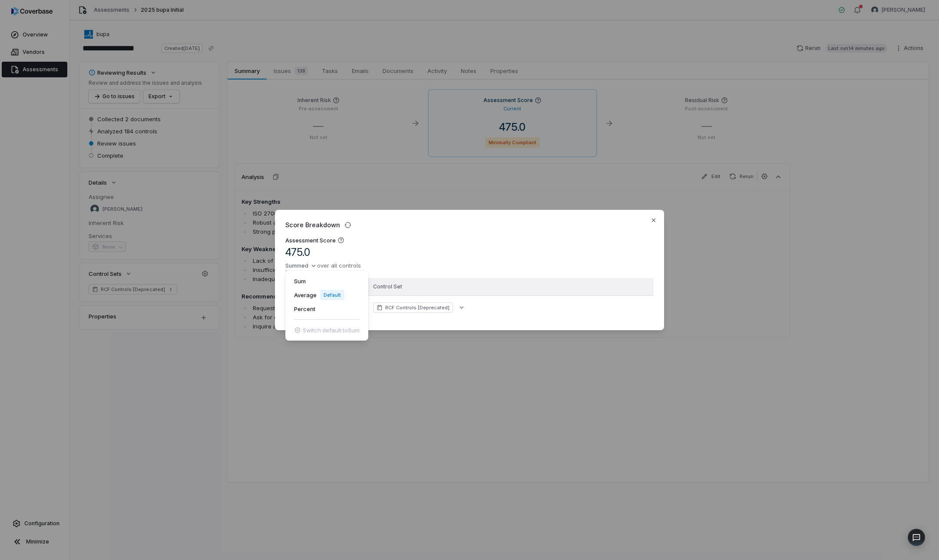
click at [307, 263] on div "Score Breakdown Assessment Score 475.0 Summed over all controls Sum Average Def…" at bounding box center [469, 280] width 939 height 168
click at [306, 299] on div "Average Default" at bounding box center [327, 295] width 76 height 14
click at [523, 353] on div "Score Breakdown Assessment Score 2.6 Minimally Compliant Averaged over all cont…" at bounding box center [469, 280] width 939 height 168
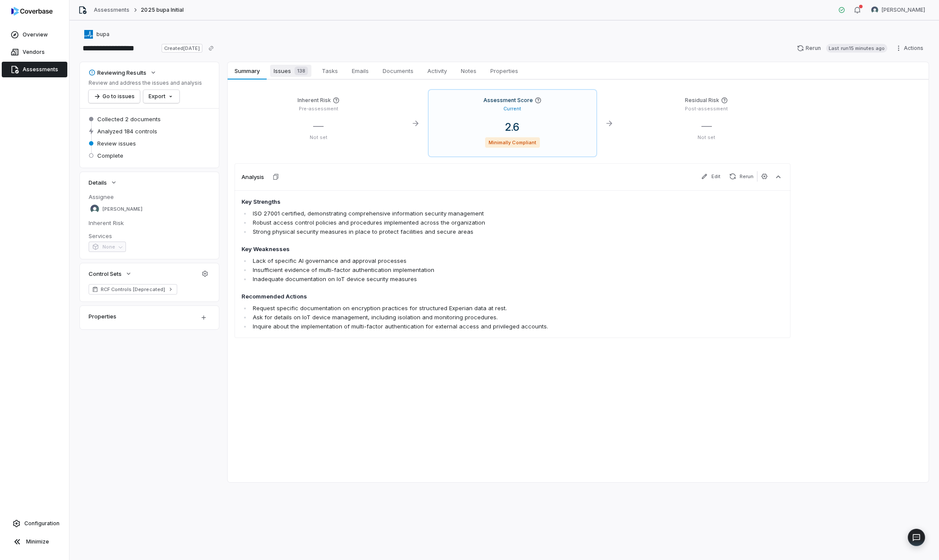
click at [291, 69] on div "138" at bounding box center [299, 70] width 17 height 9
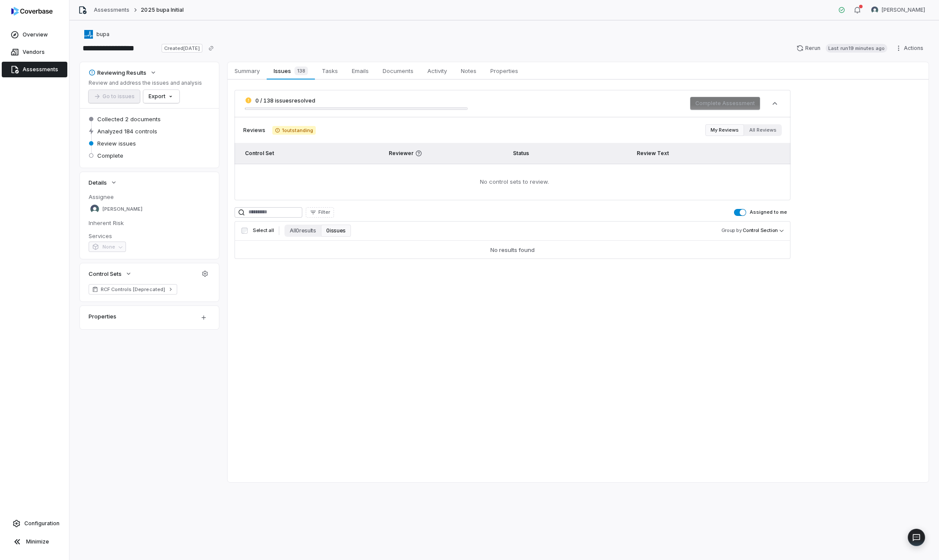
click at [406, 80] on div "0 / 138 issues resolved Complete Assessment Reviews 1 outstanding My Reviews Al…" at bounding box center [577, 174] width 701 height 190
click at [401, 71] on span "Documents" at bounding box center [398, 70] width 38 height 11
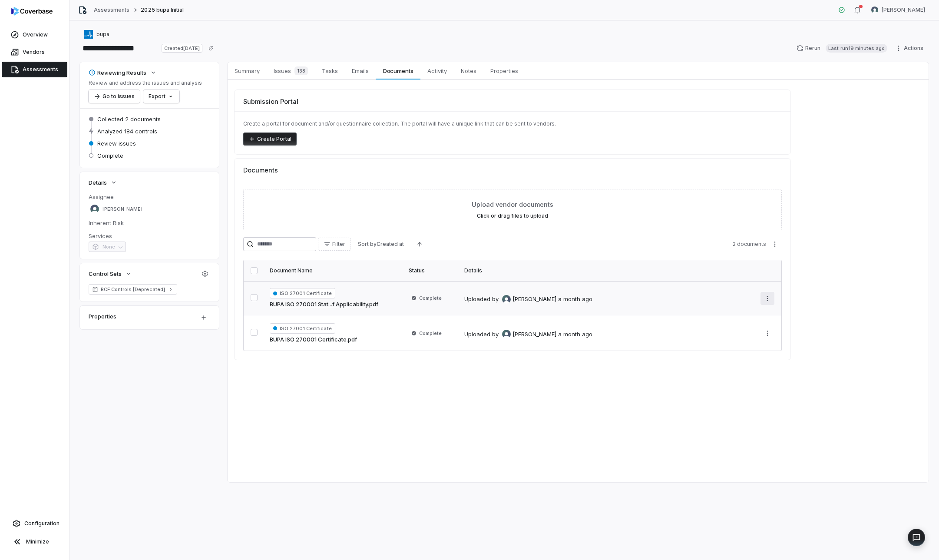
click at [768, 297] on html "**********" at bounding box center [469, 280] width 939 height 560
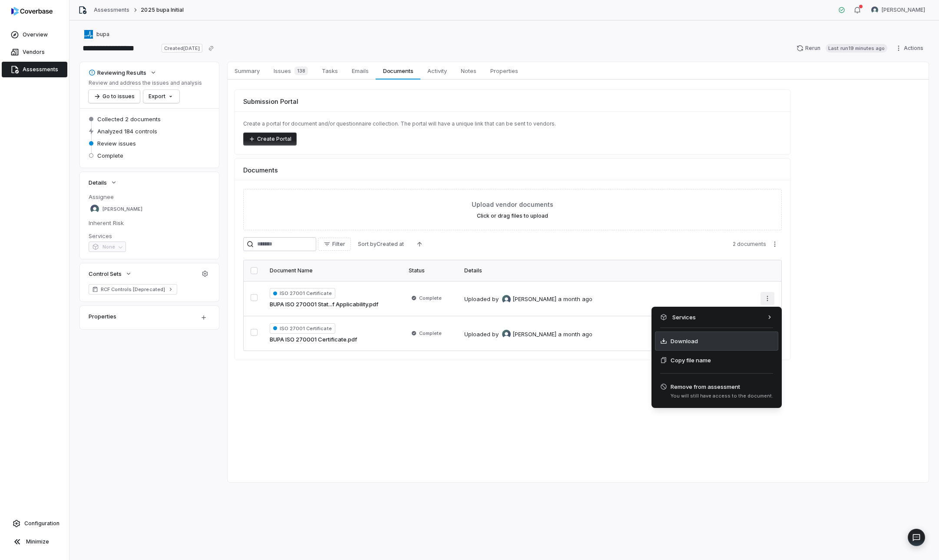
click at [726, 338] on div "Download" at bounding box center [716, 340] width 123 height 19
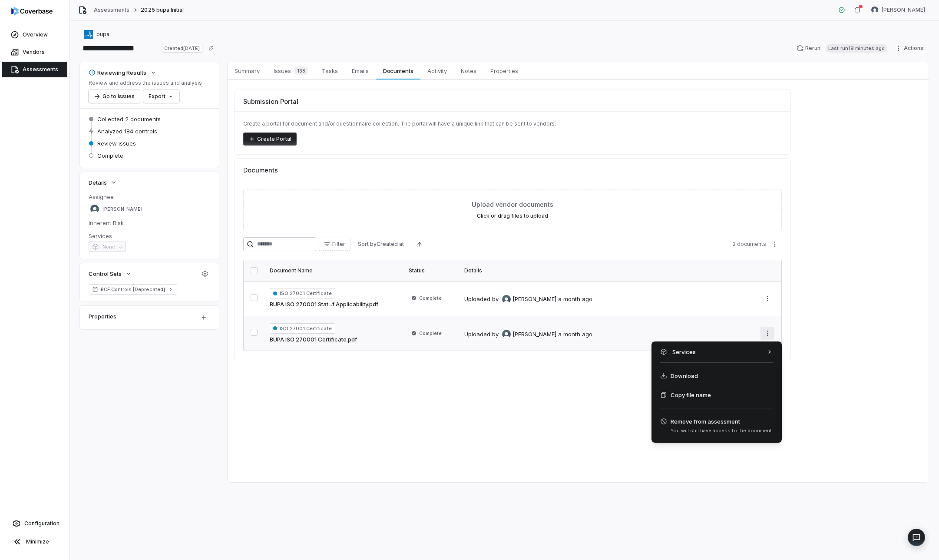
click at [768, 336] on html "**********" at bounding box center [469, 280] width 939 height 560
click at [737, 377] on div "Download" at bounding box center [716, 375] width 123 height 19
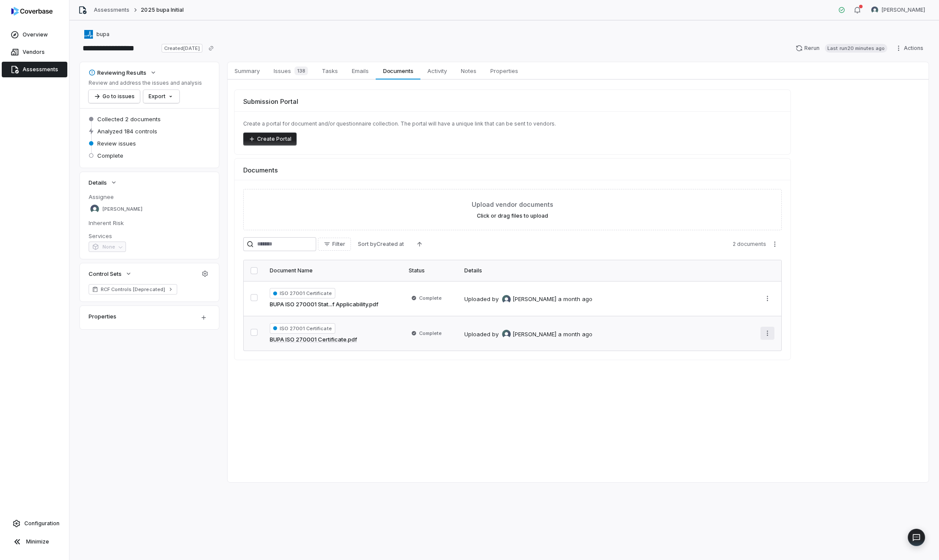
click at [767, 329] on html "**********" at bounding box center [469, 280] width 939 height 560
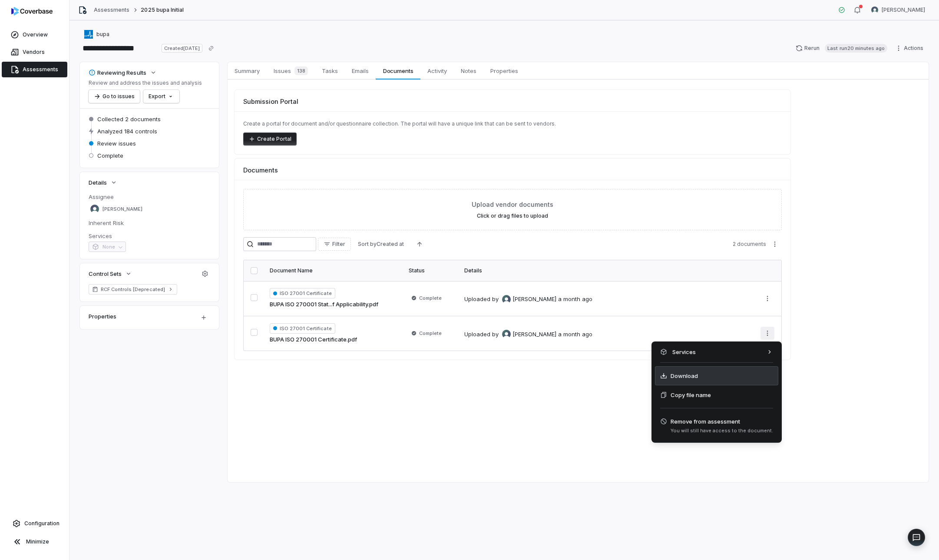
click at [721, 370] on div "Download" at bounding box center [716, 375] width 123 height 19
